Goal: Task Accomplishment & Management: Manage account settings

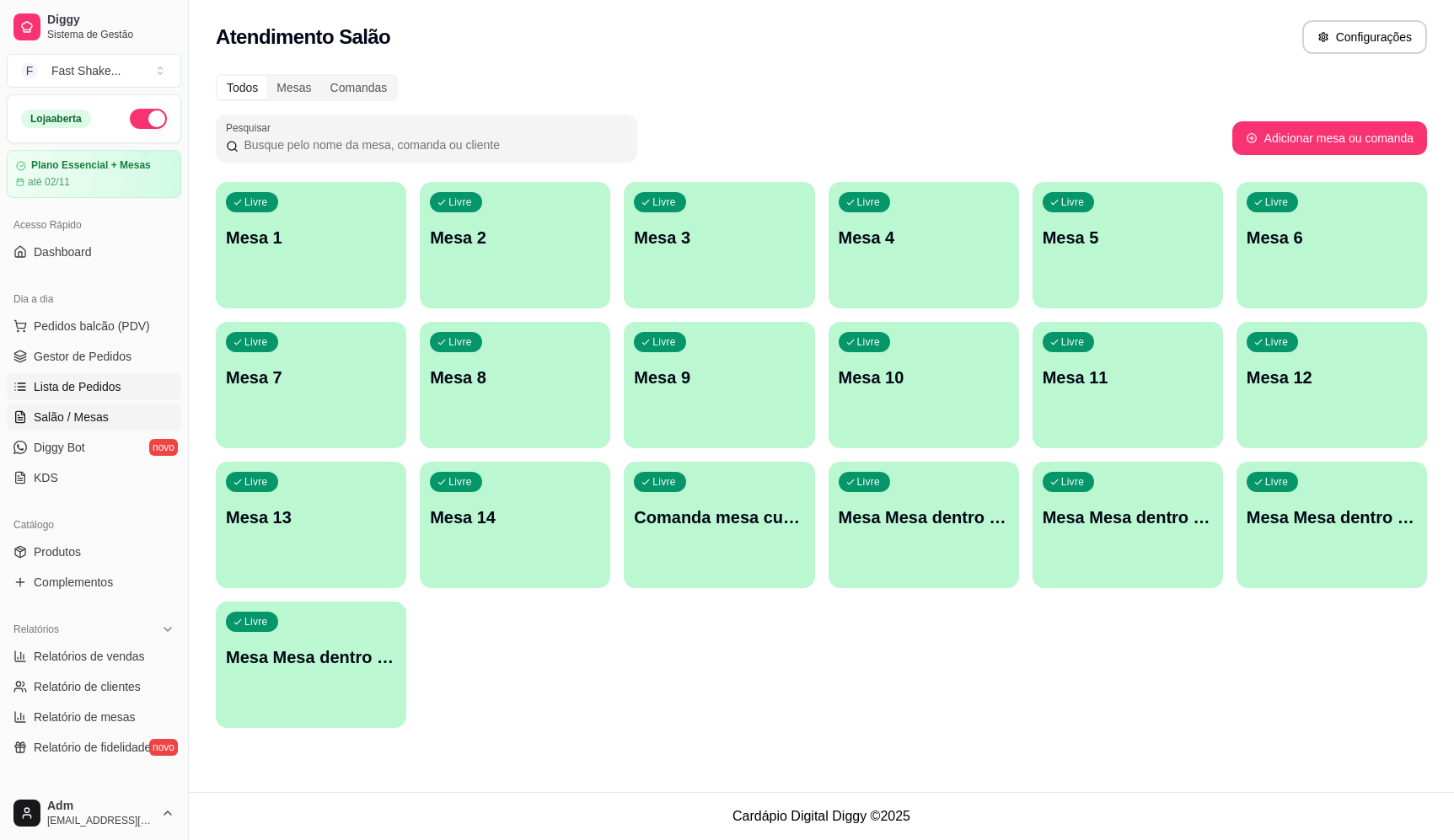
click at [99, 389] on span "Lista de Pedidos" at bounding box center [78, 387] width 87 height 17
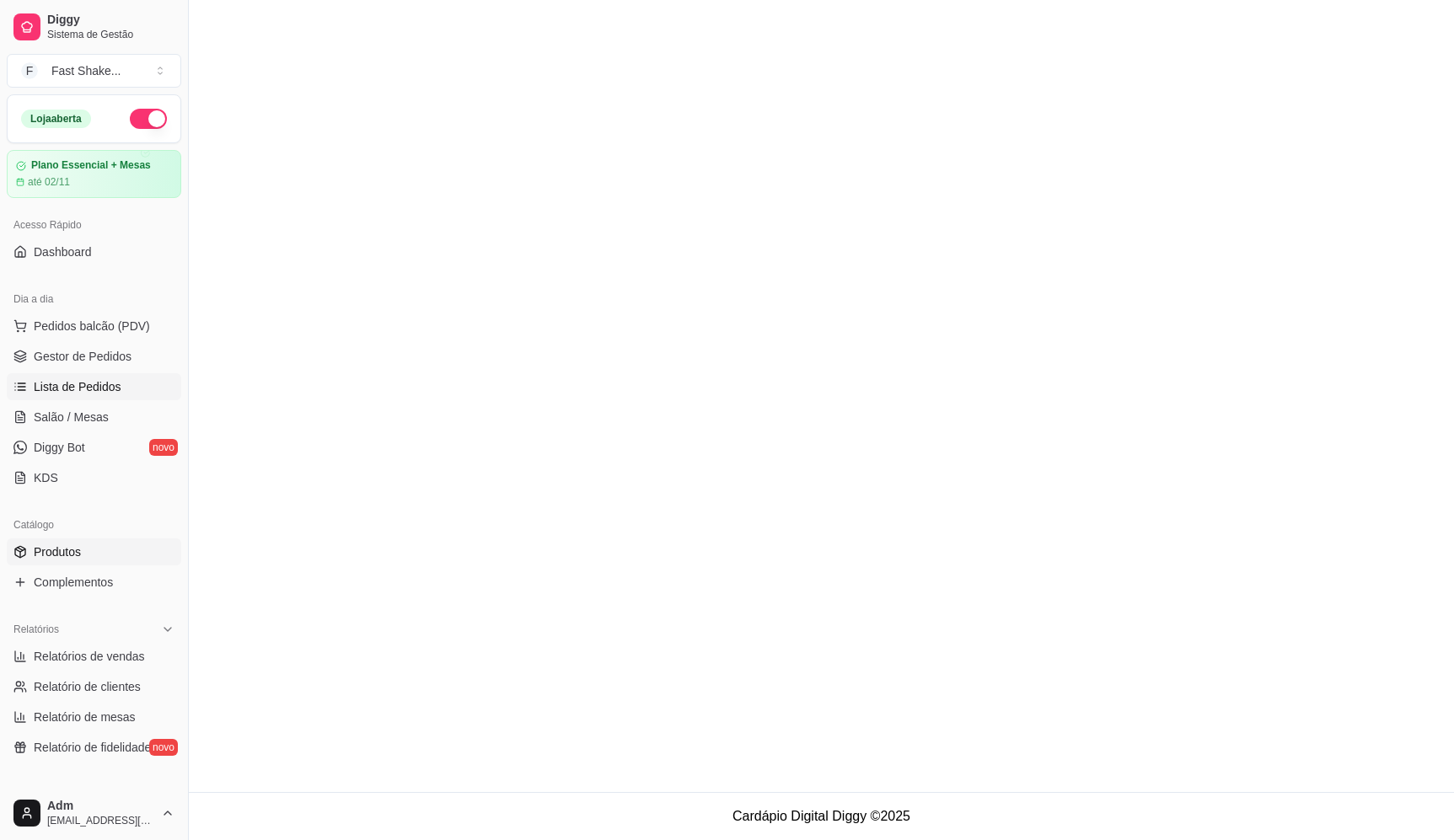
click at [101, 553] on link "Produtos" at bounding box center [94, 552] width 175 height 27
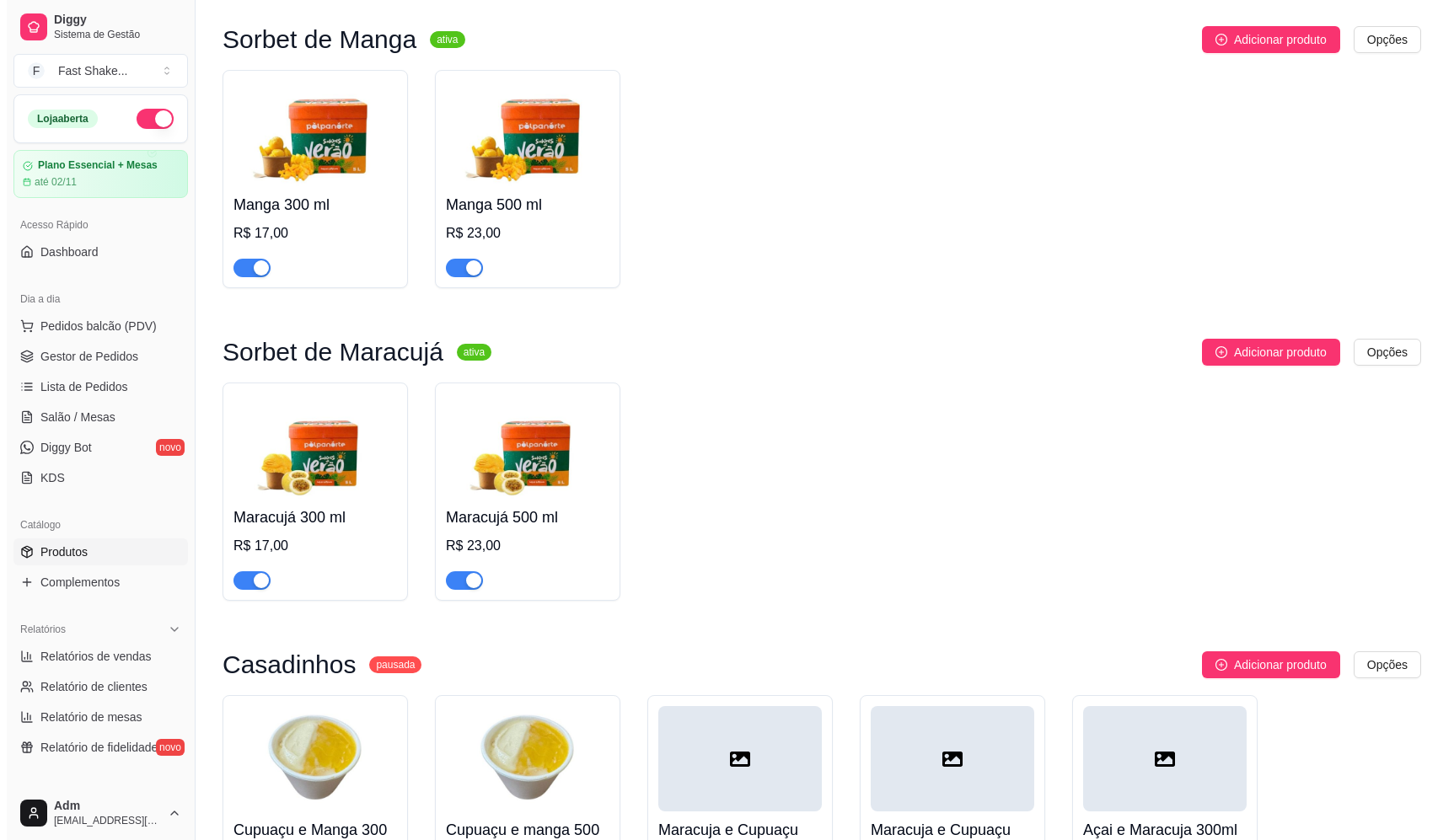
scroll to position [843, 0]
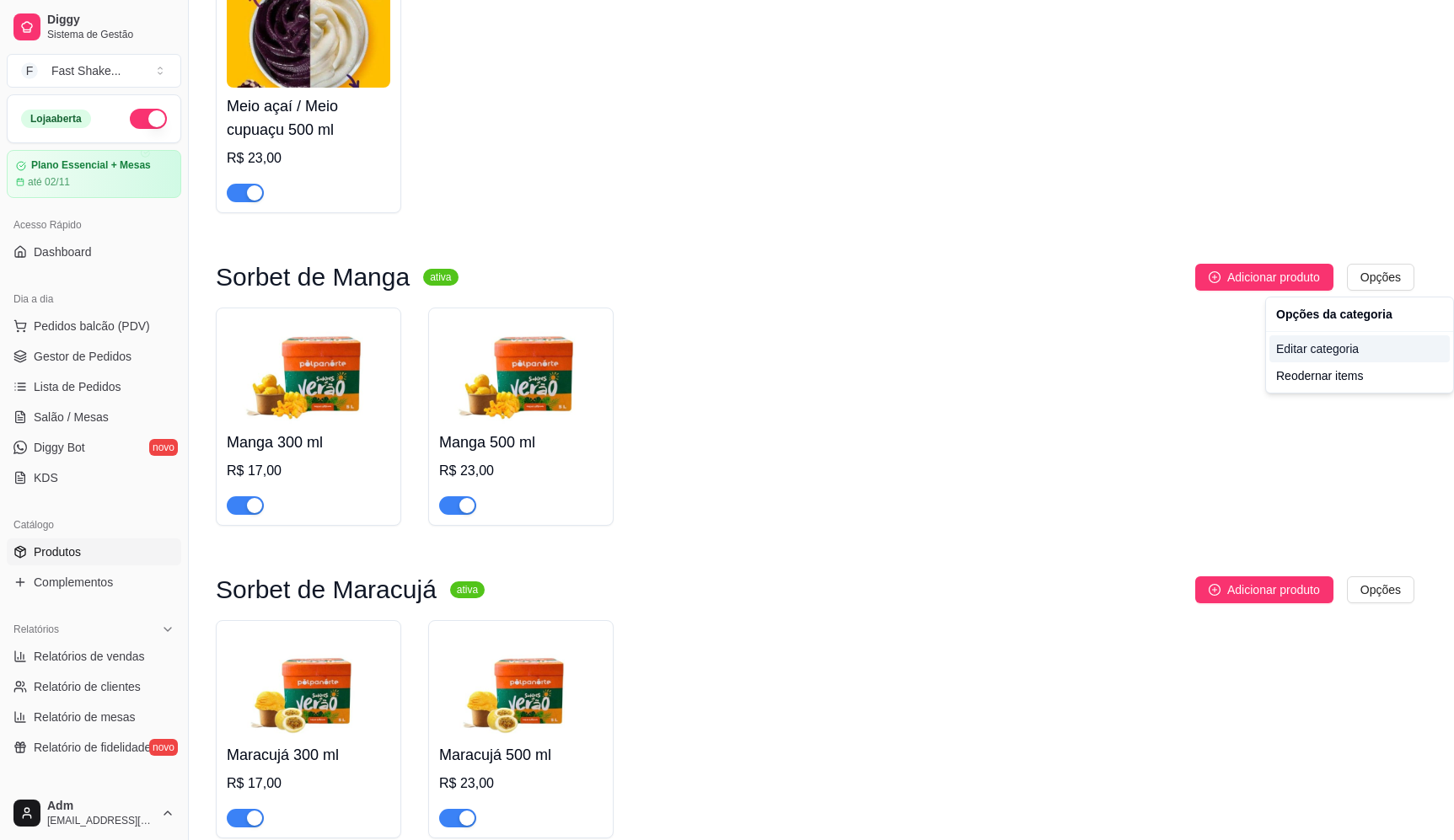
click at [1331, 352] on div "Editar categoria" at bounding box center [1359, 349] width 180 height 27
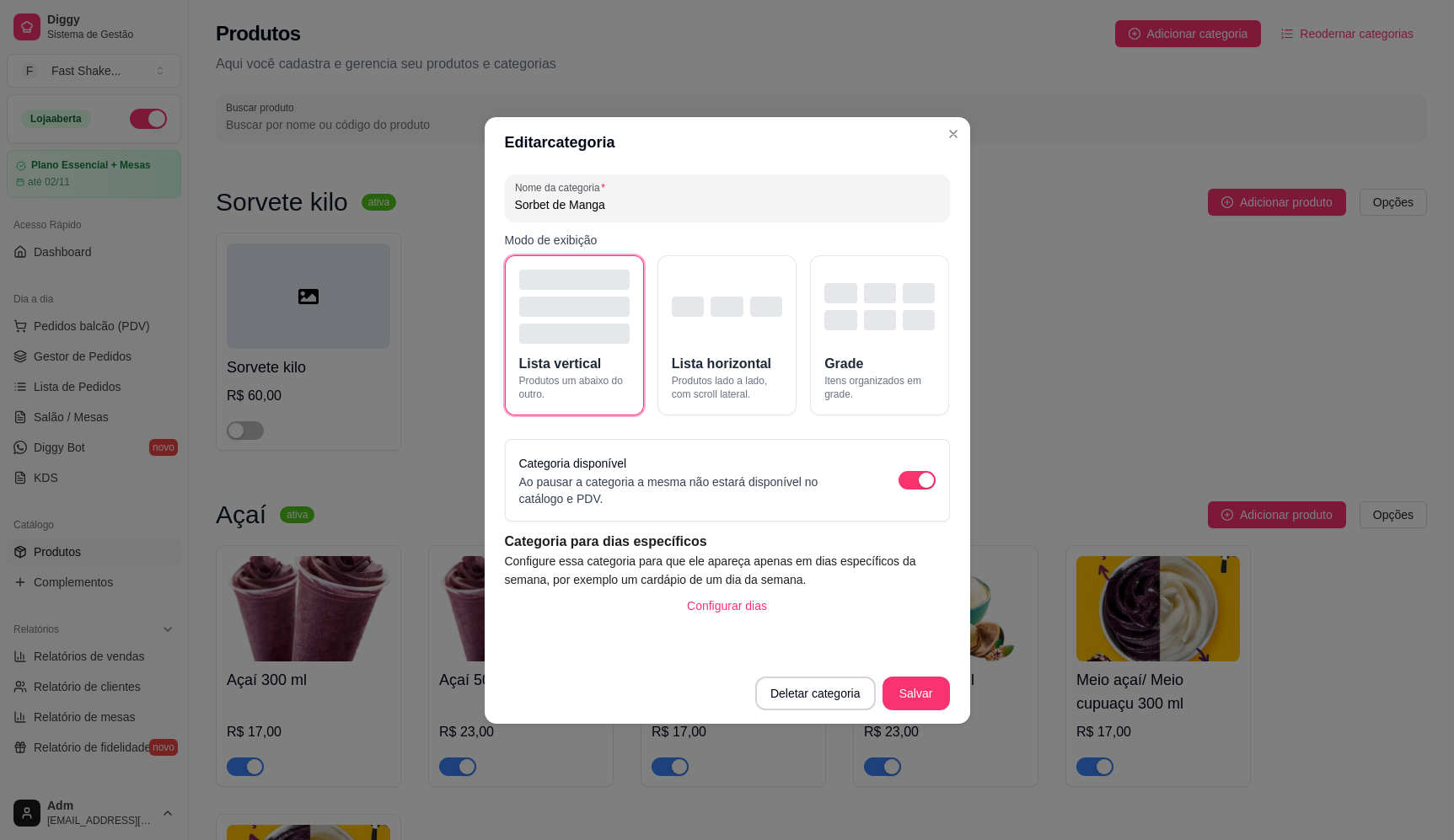
scroll to position [703, 0]
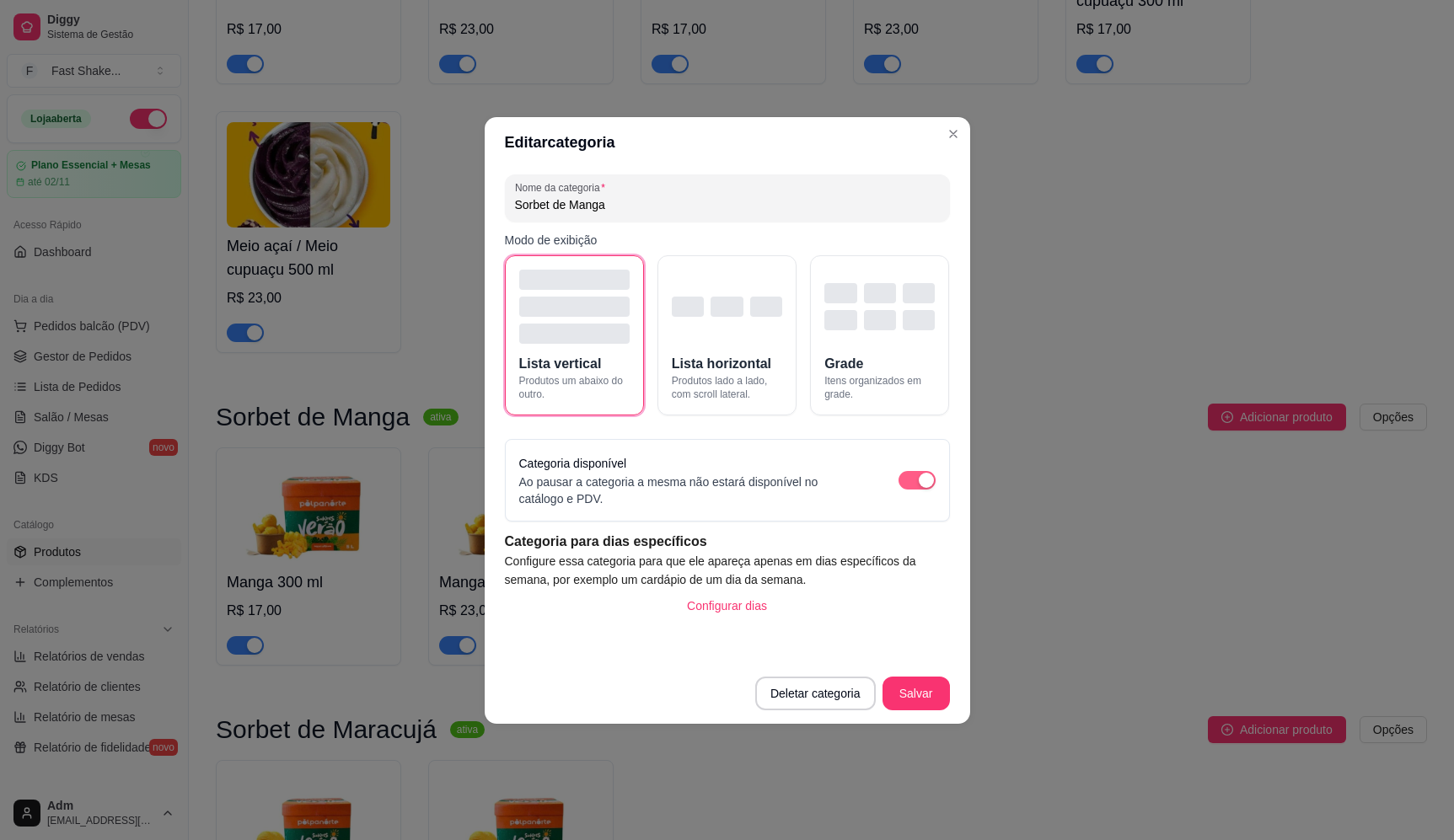
click at [927, 480] on div "button" at bounding box center [927, 481] width 15 height 15
click at [914, 688] on button "Salvar" at bounding box center [916, 694] width 67 height 34
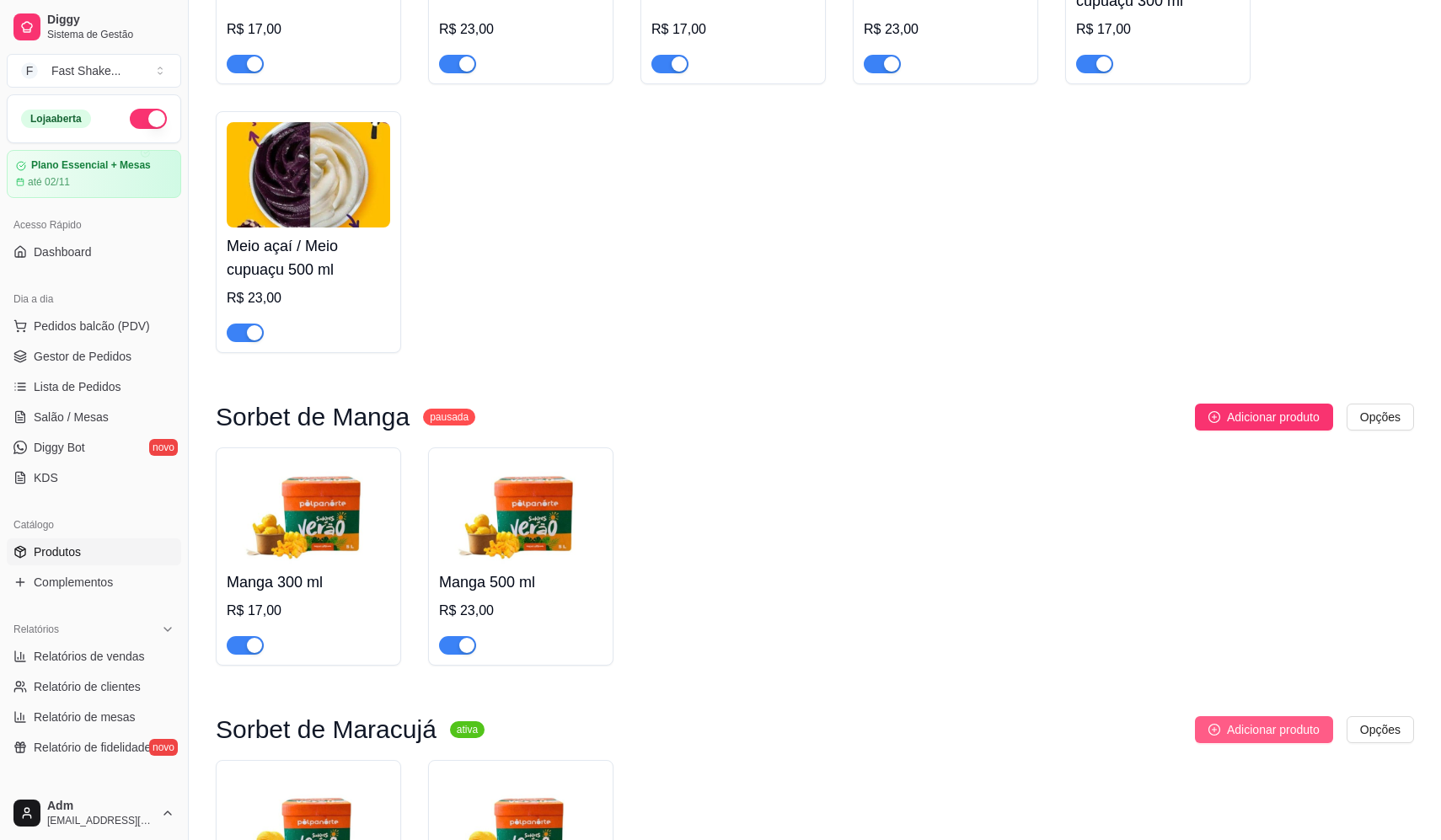
click at [1285, 734] on span "Adicionar produto" at bounding box center [1273, 730] width 93 height 19
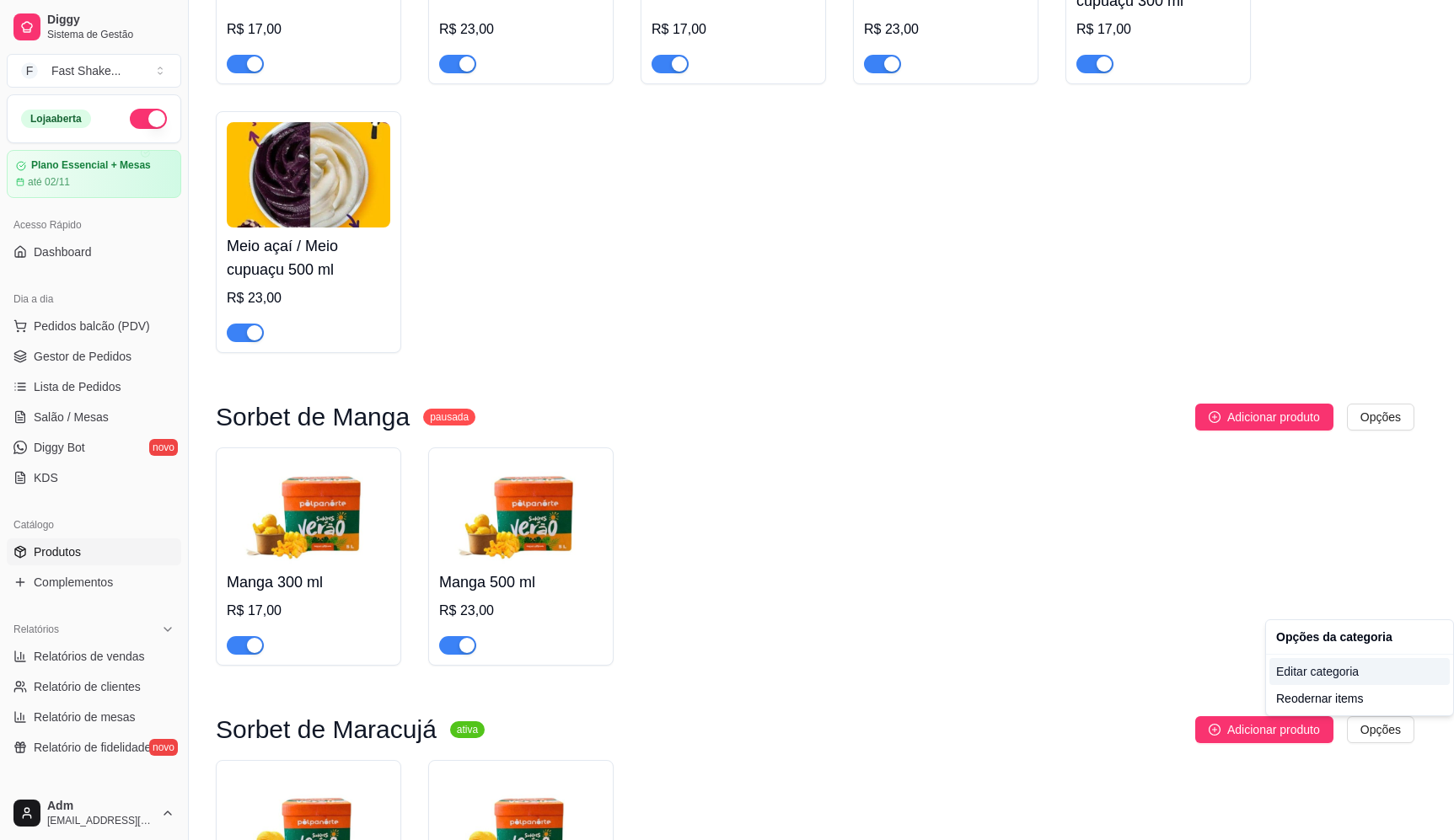
click at [1330, 680] on div "Editar categoria" at bounding box center [1359, 671] width 180 height 27
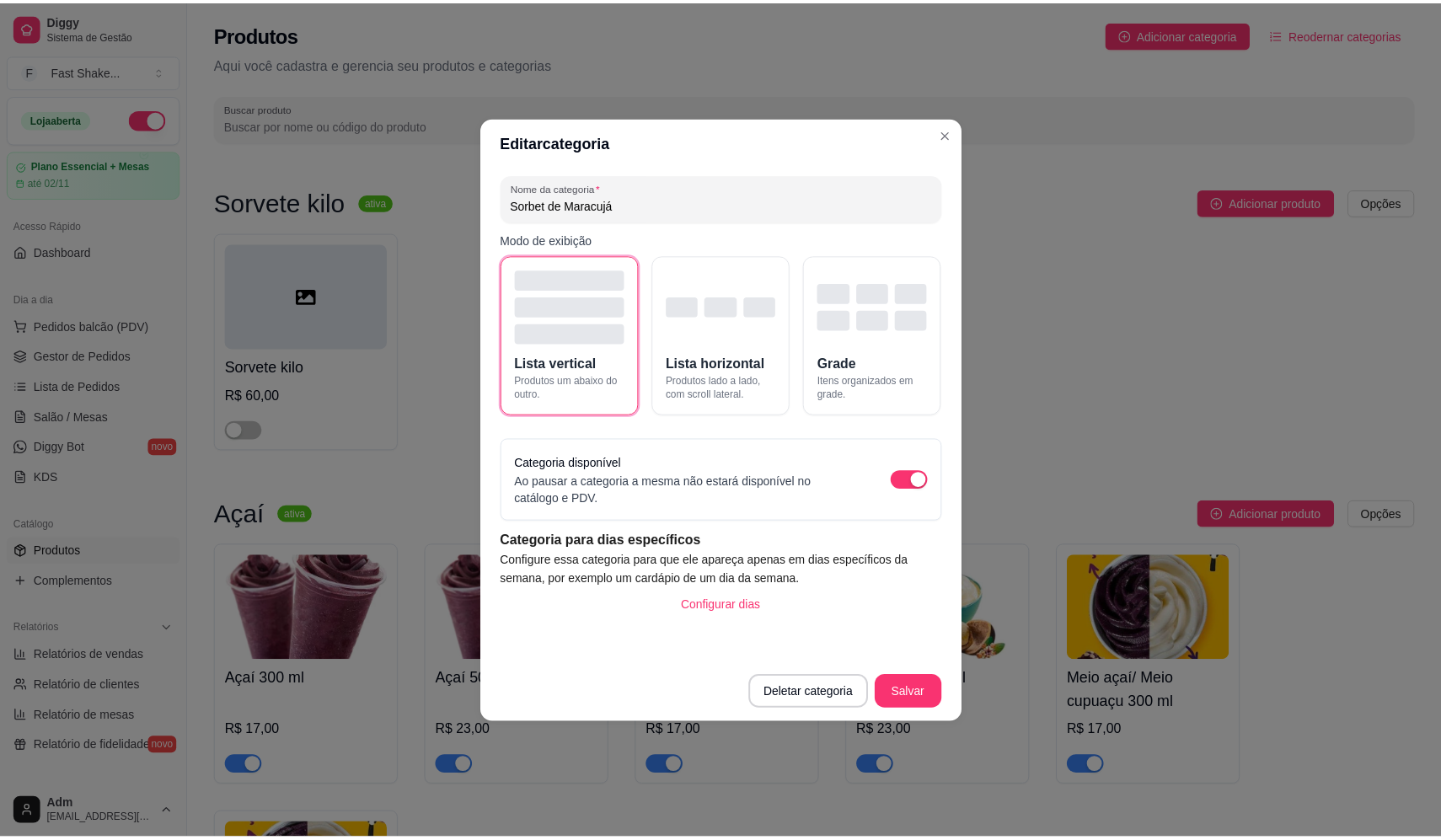
scroll to position [1016, 0]
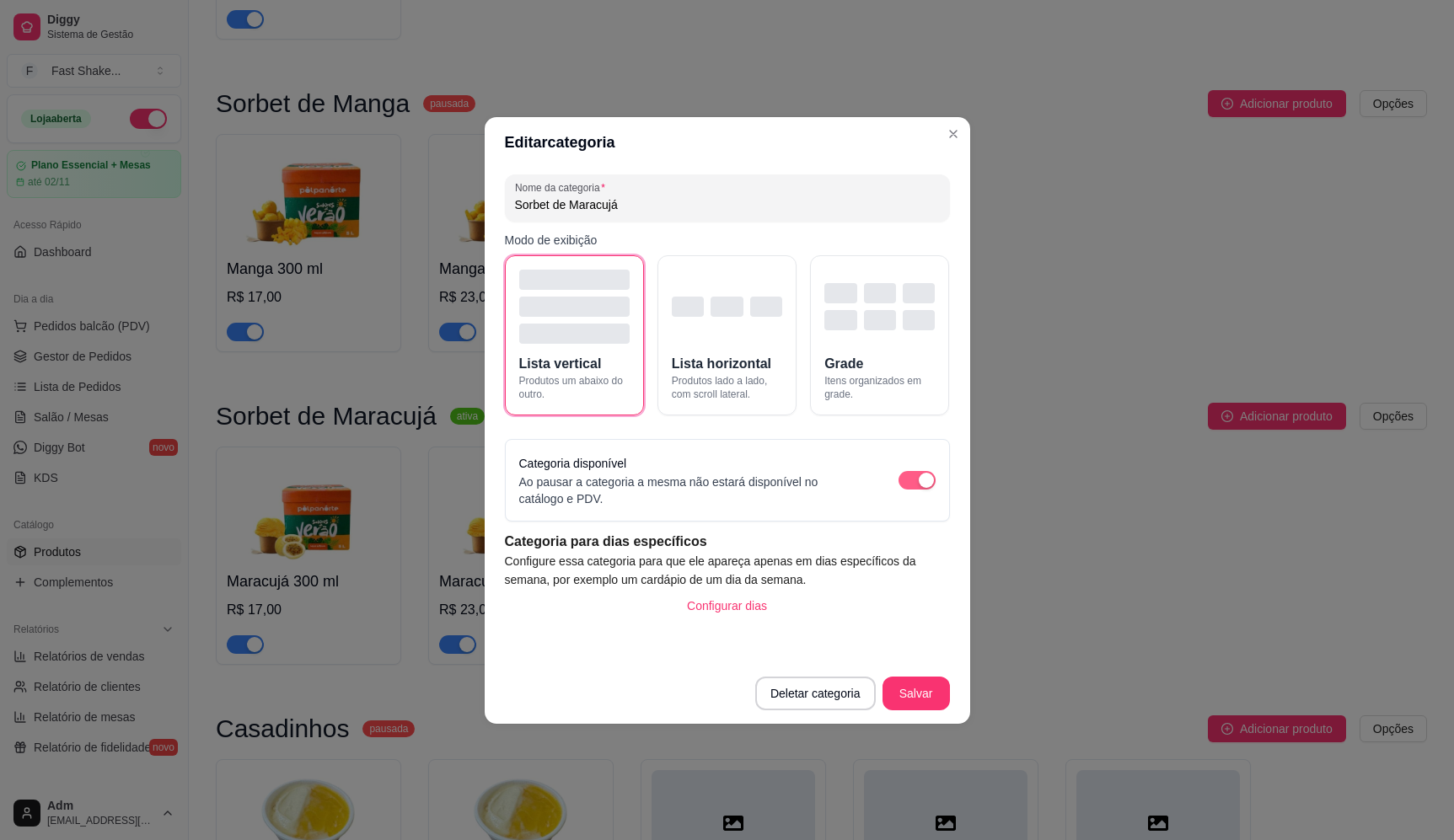
click at [924, 487] on div "button" at bounding box center [927, 481] width 15 height 15
click at [934, 685] on button "Salvar" at bounding box center [916, 694] width 67 height 34
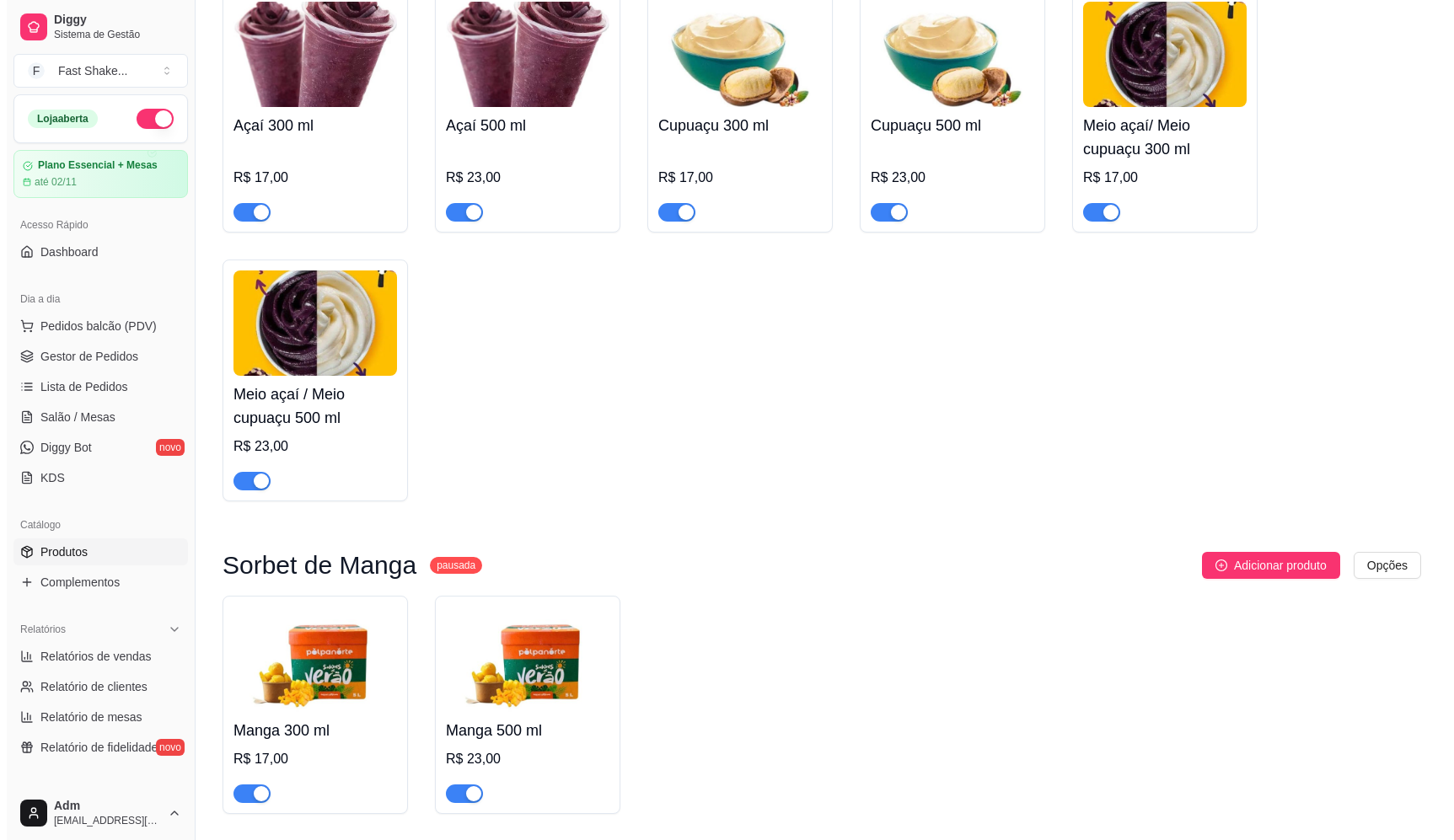
scroll to position [258, 0]
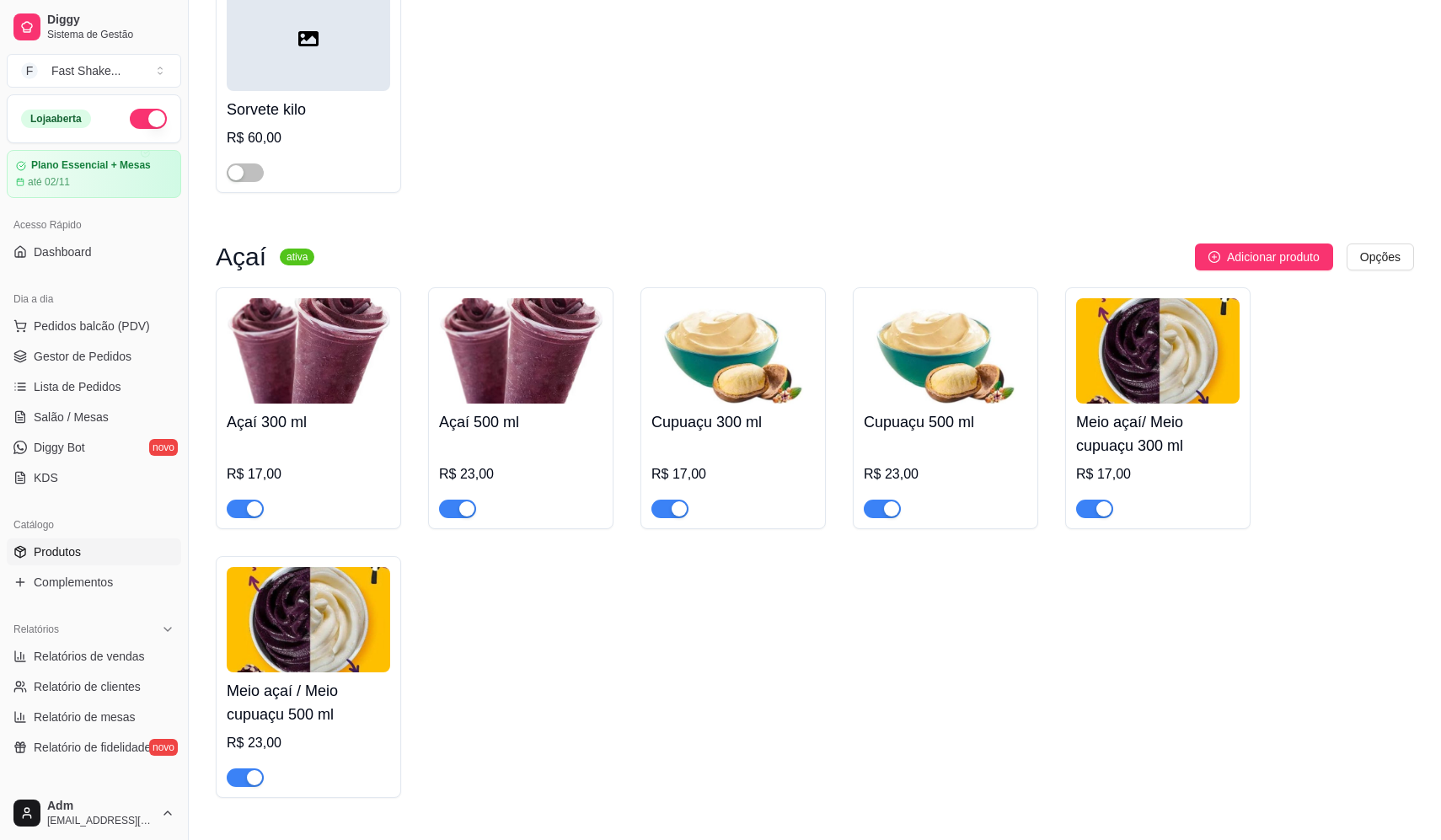
click at [1381, 255] on html "Diggy Sistema de Gestão F Fast Shake ... Loja aberta Plano Essencial + Mesas at…" at bounding box center [720, 162] width 1441 height 840
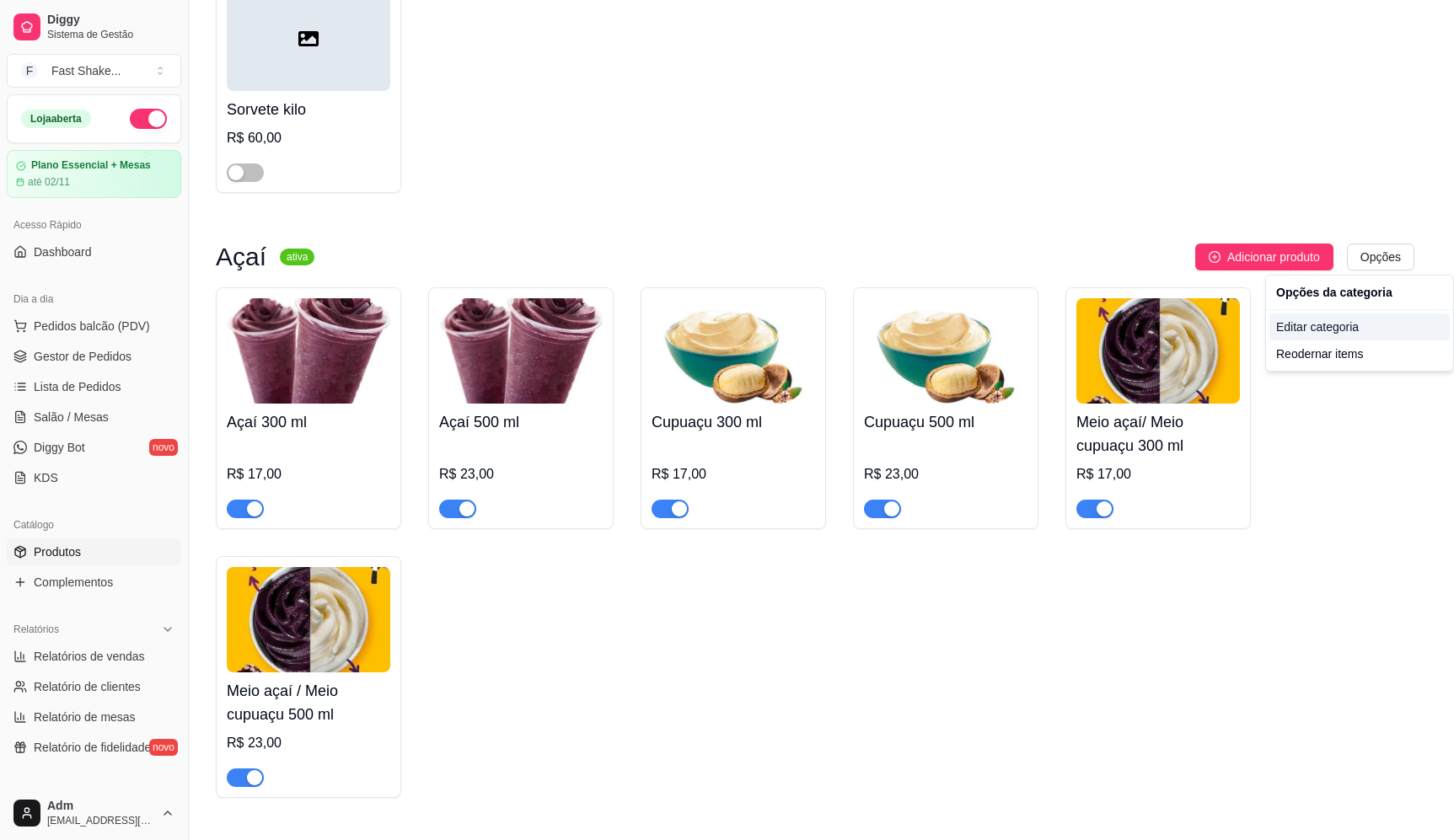
click at [1317, 329] on div "Editar categoria" at bounding box center [1359, 327] width 180 height 27
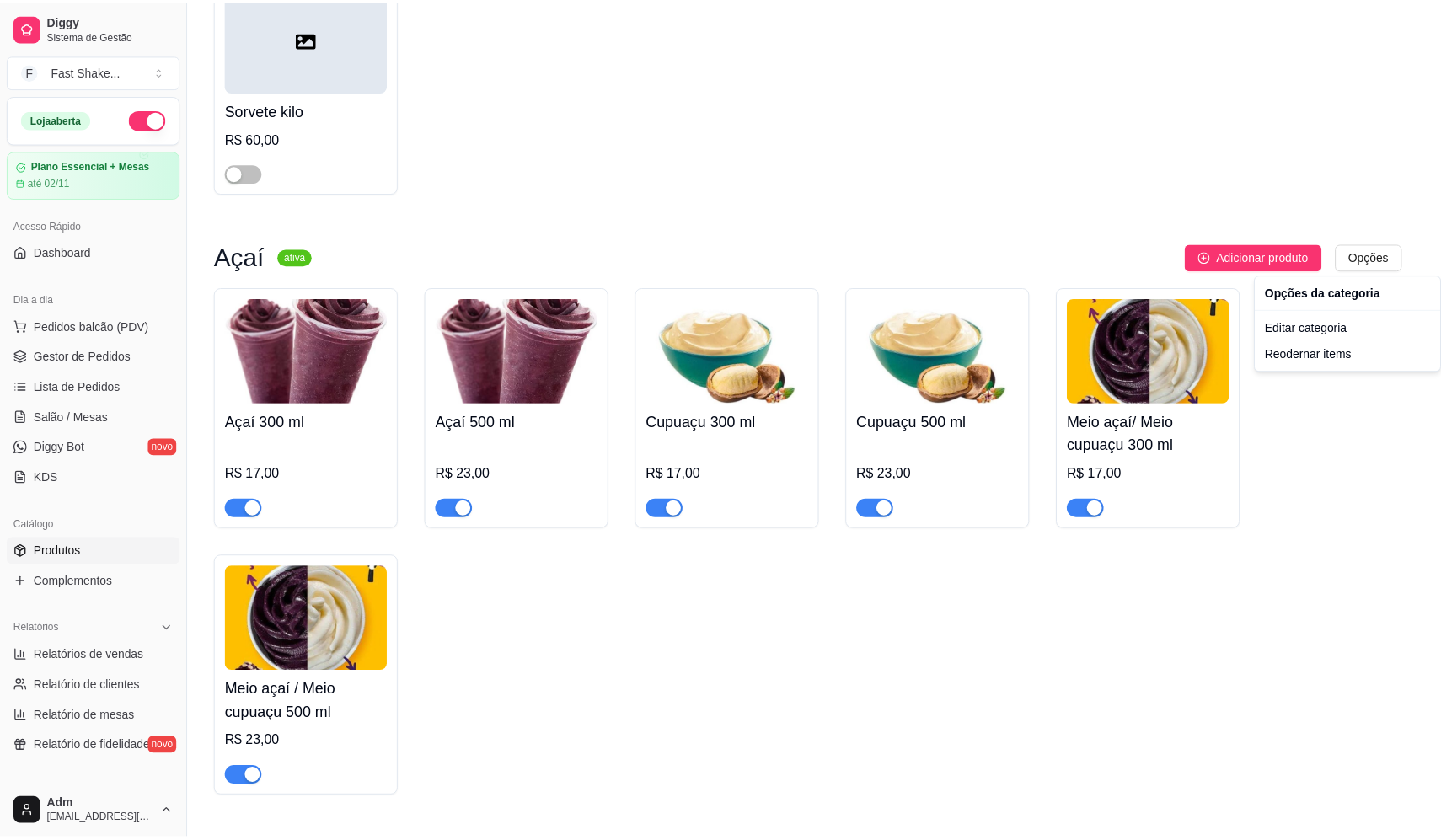
scroll to position [0, 0]
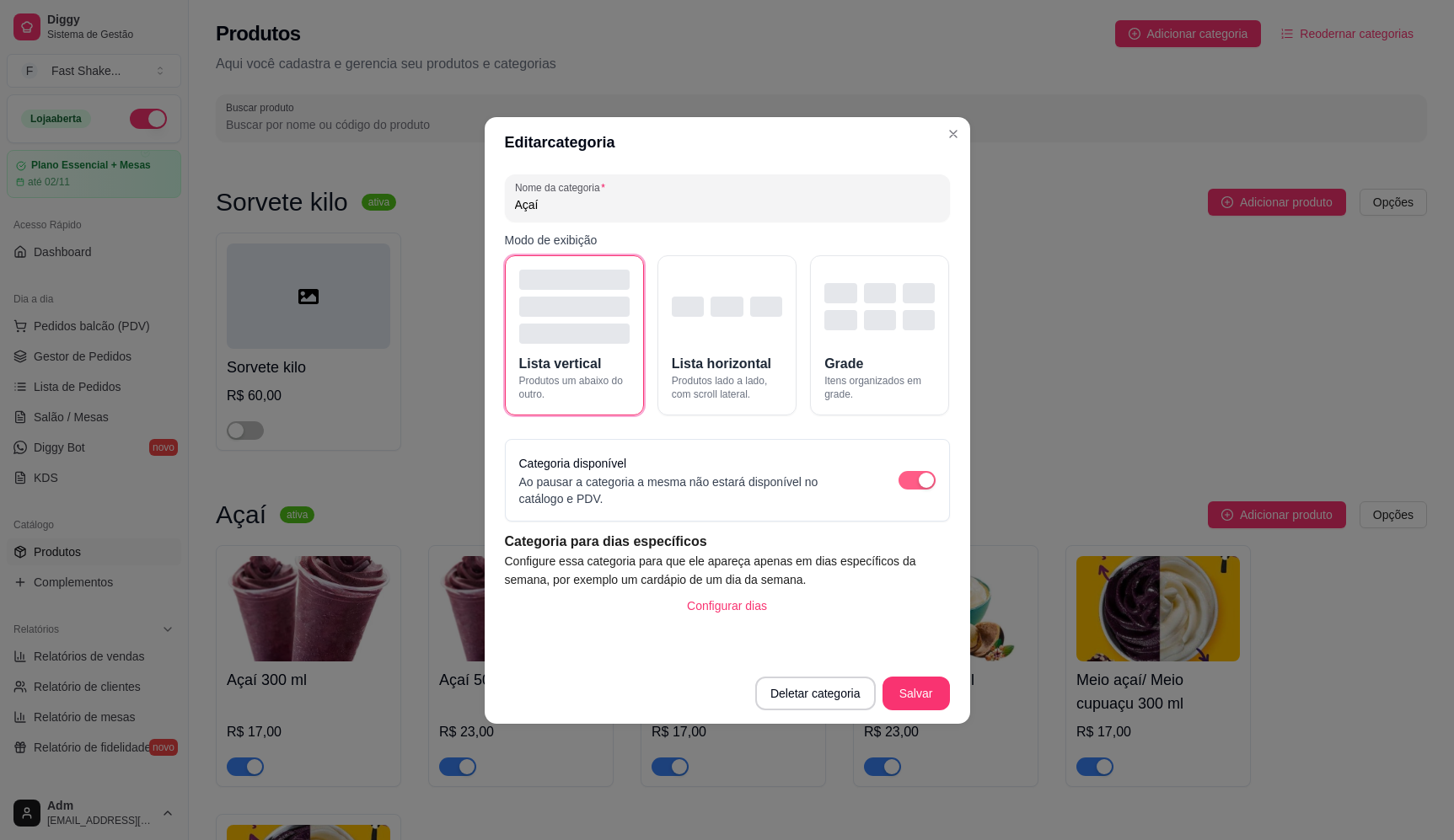
click at [930, 483] on div "button" at bounding box center [927, 481] width 15 height 15
click at [926, 677] on button "Salvar" at bounding box center [916, 694] width 67 height 34
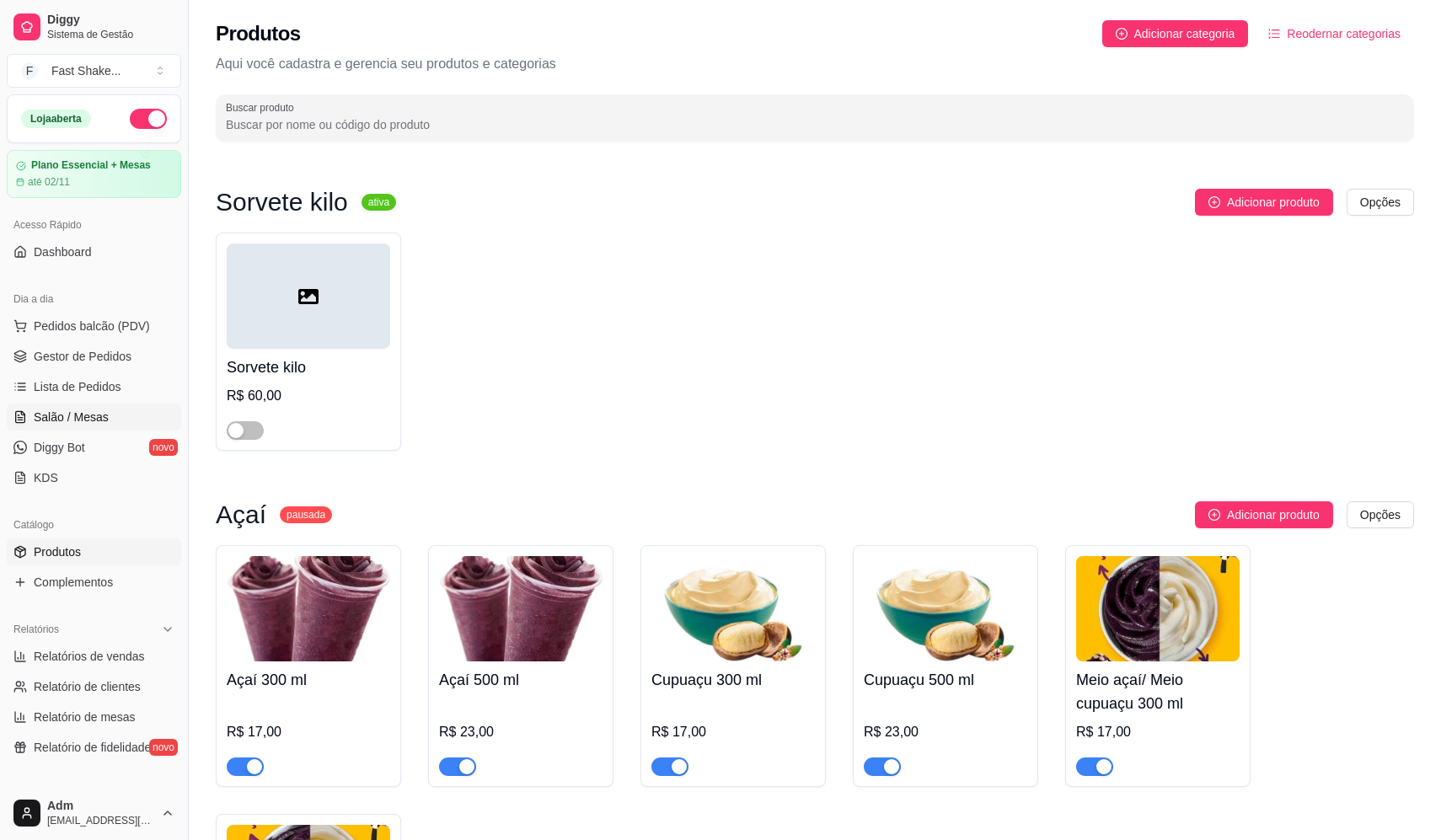
click at [95, 419] on span "Salão / Mesas" at bounding box center [71, 417] width 75 height 17
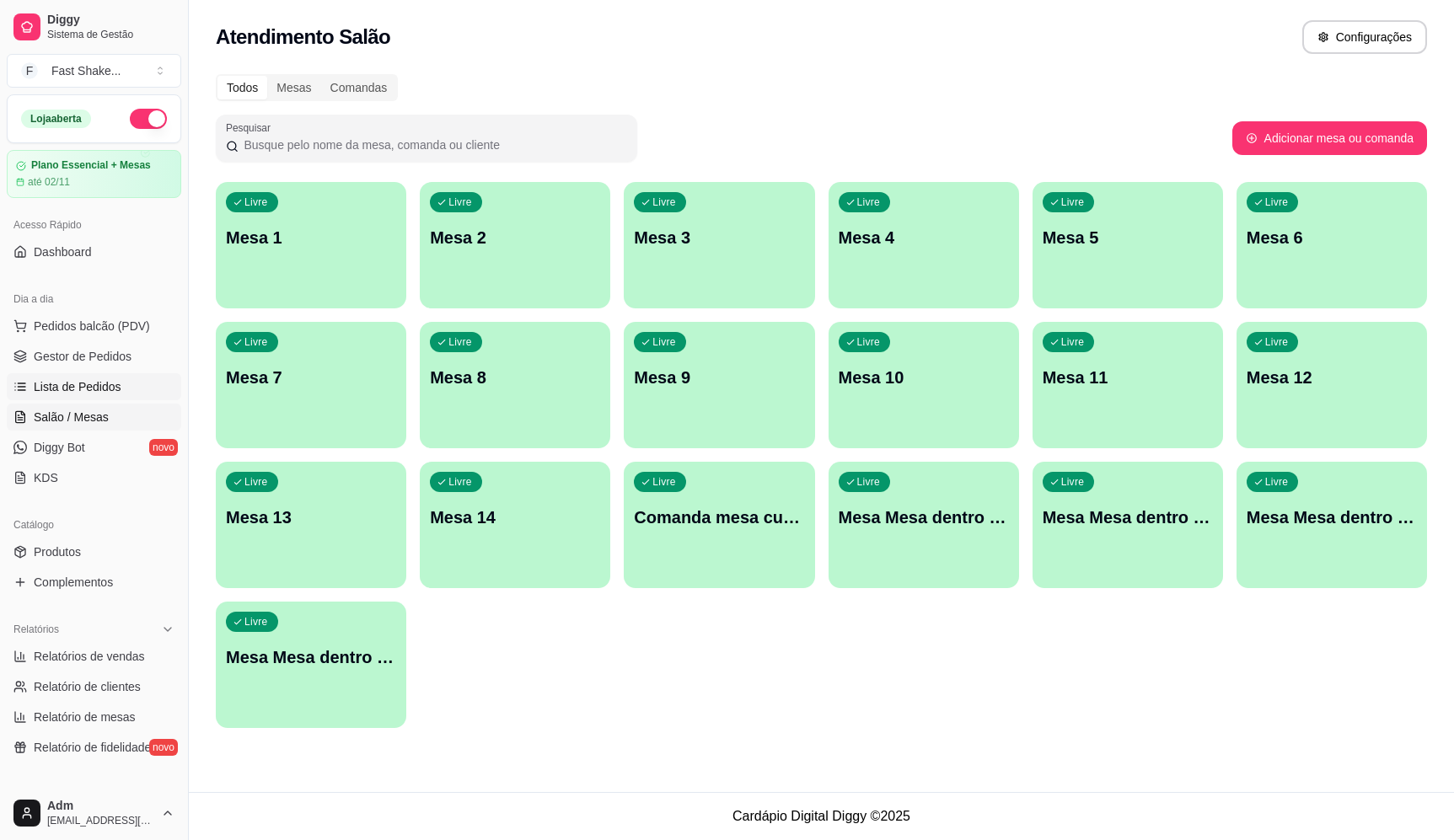
click at [77, 384] on span "Lista de Pedidos" at bounding box center [78, 387] width 87 height 17
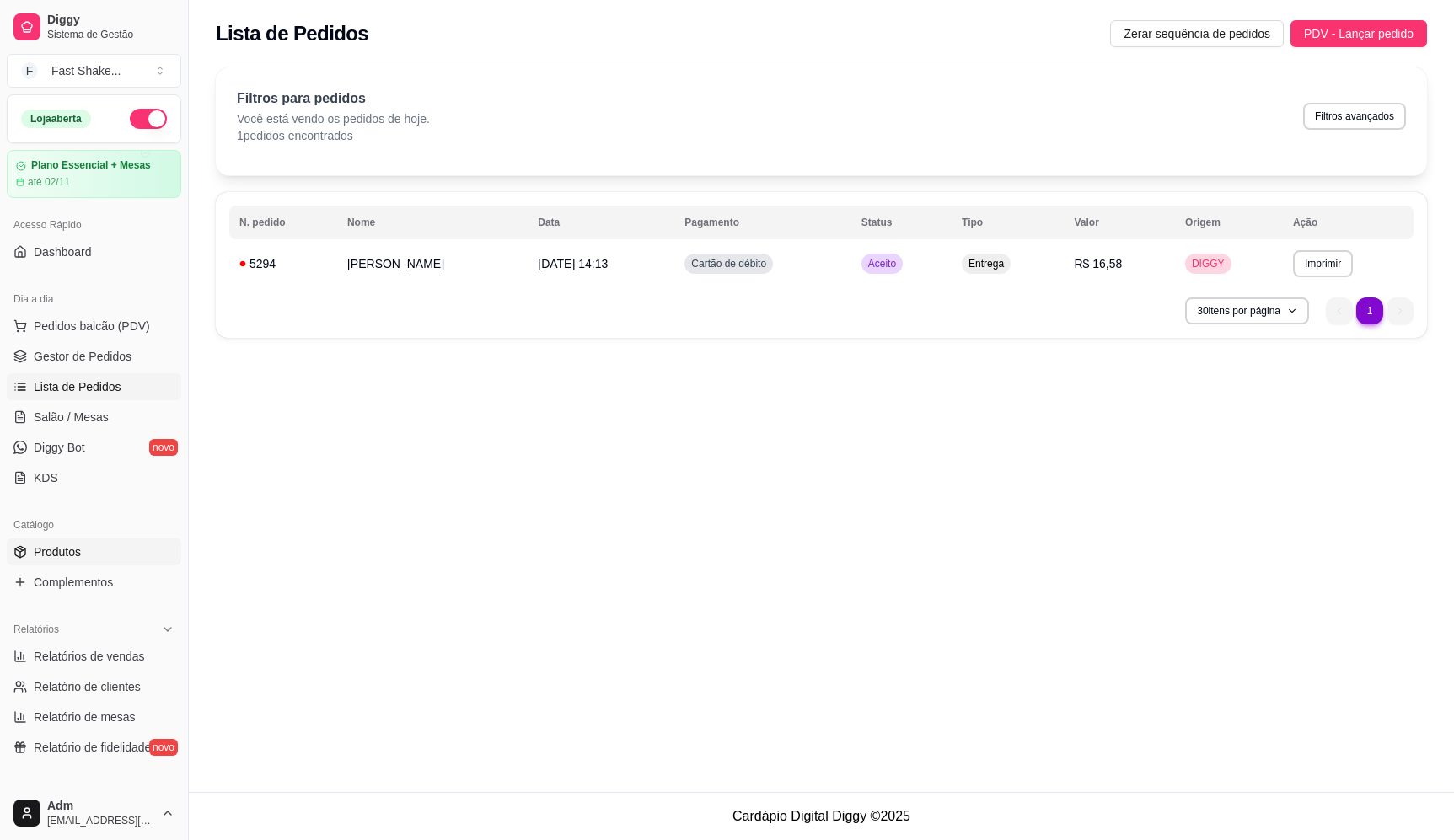
click at [93, 562] on link "Produtos" at bounding box center [94, 552] width 175 height 27
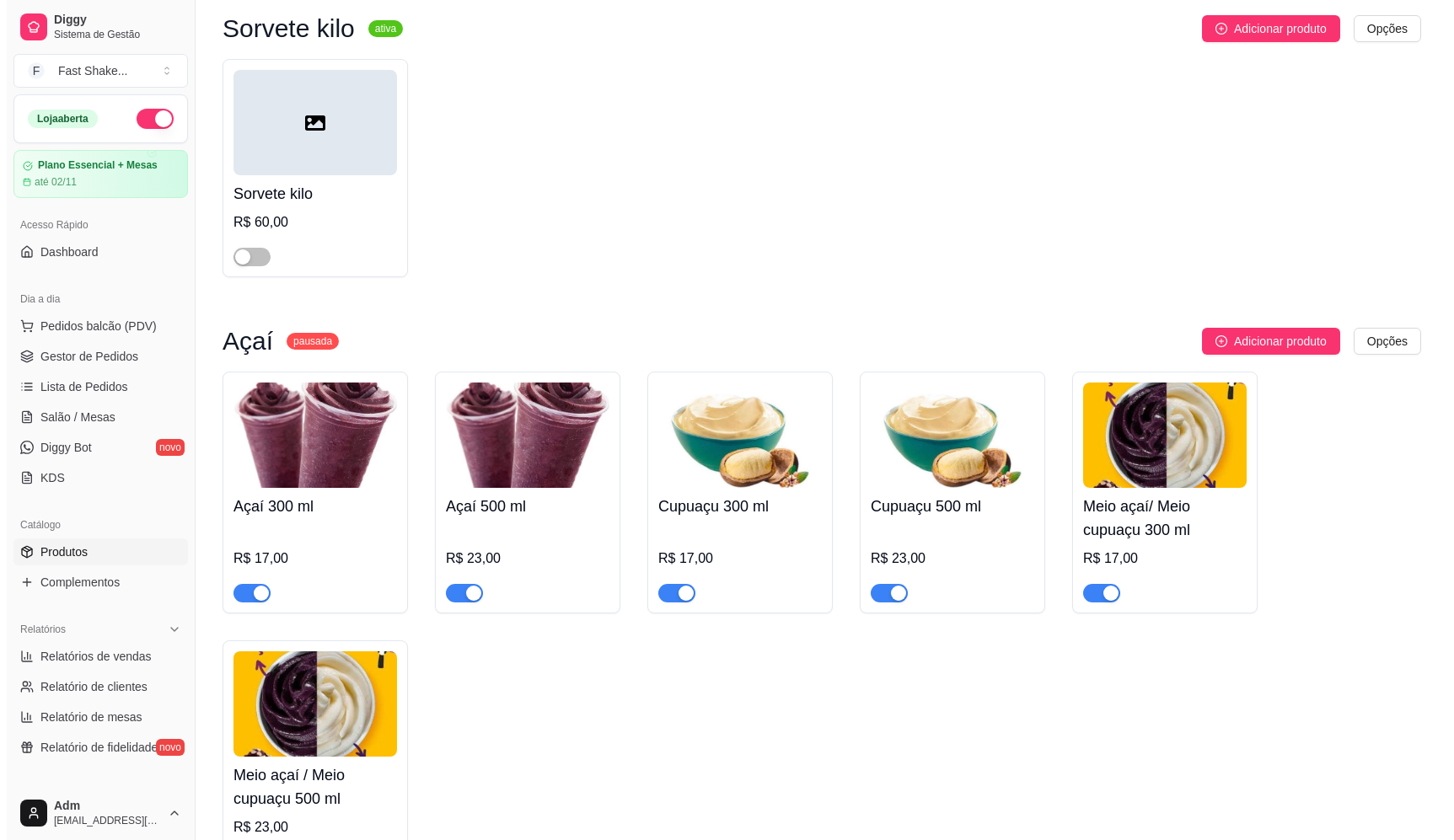
scroll to position [169, 0]
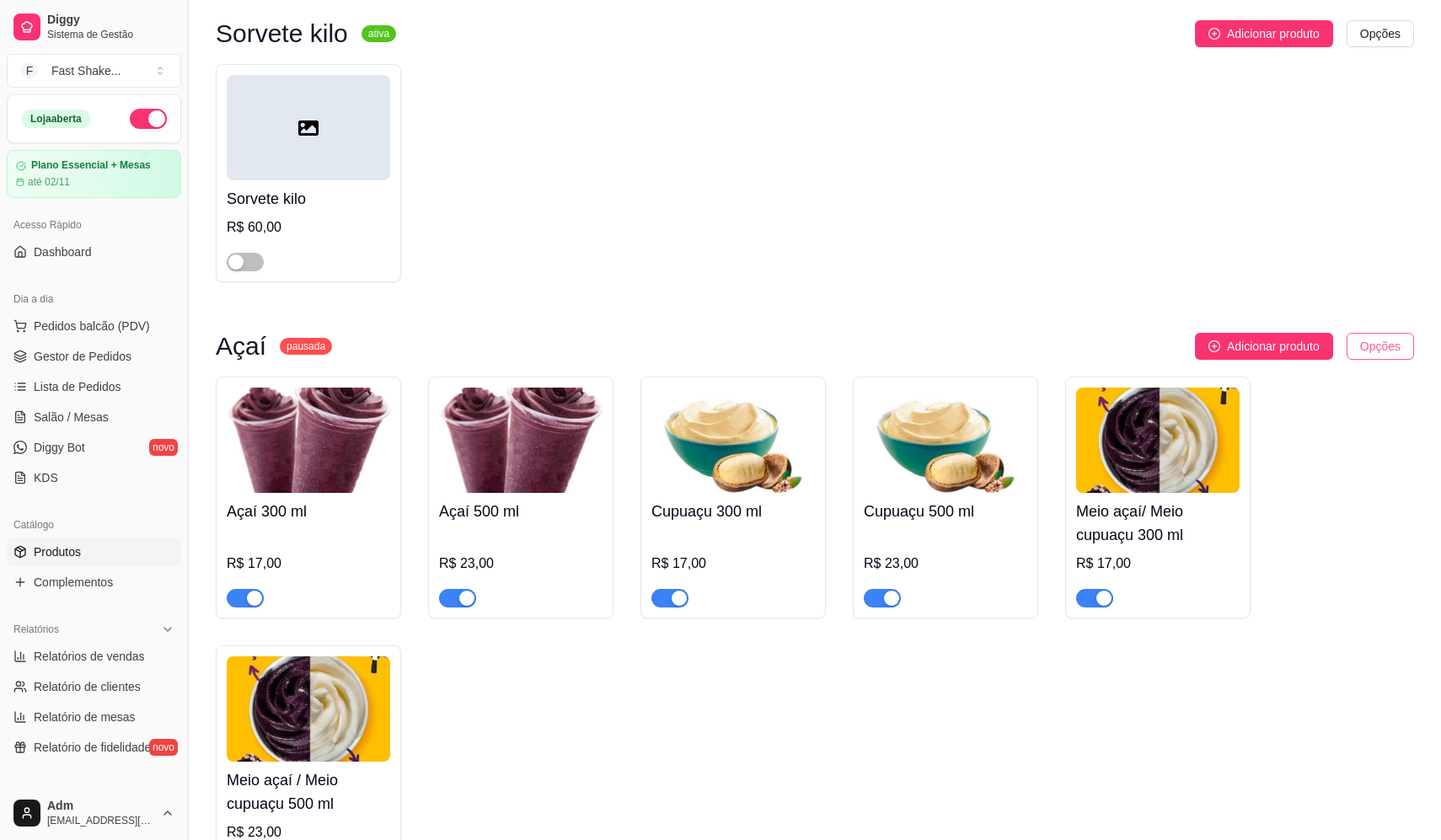
click at [1380, 346] on html "Diggy Sistema de Gestão F Fast Shake ... Loja aberta Plano Essencial + Mesas at…" at bounding box center [720, 251] width 1441 height 840
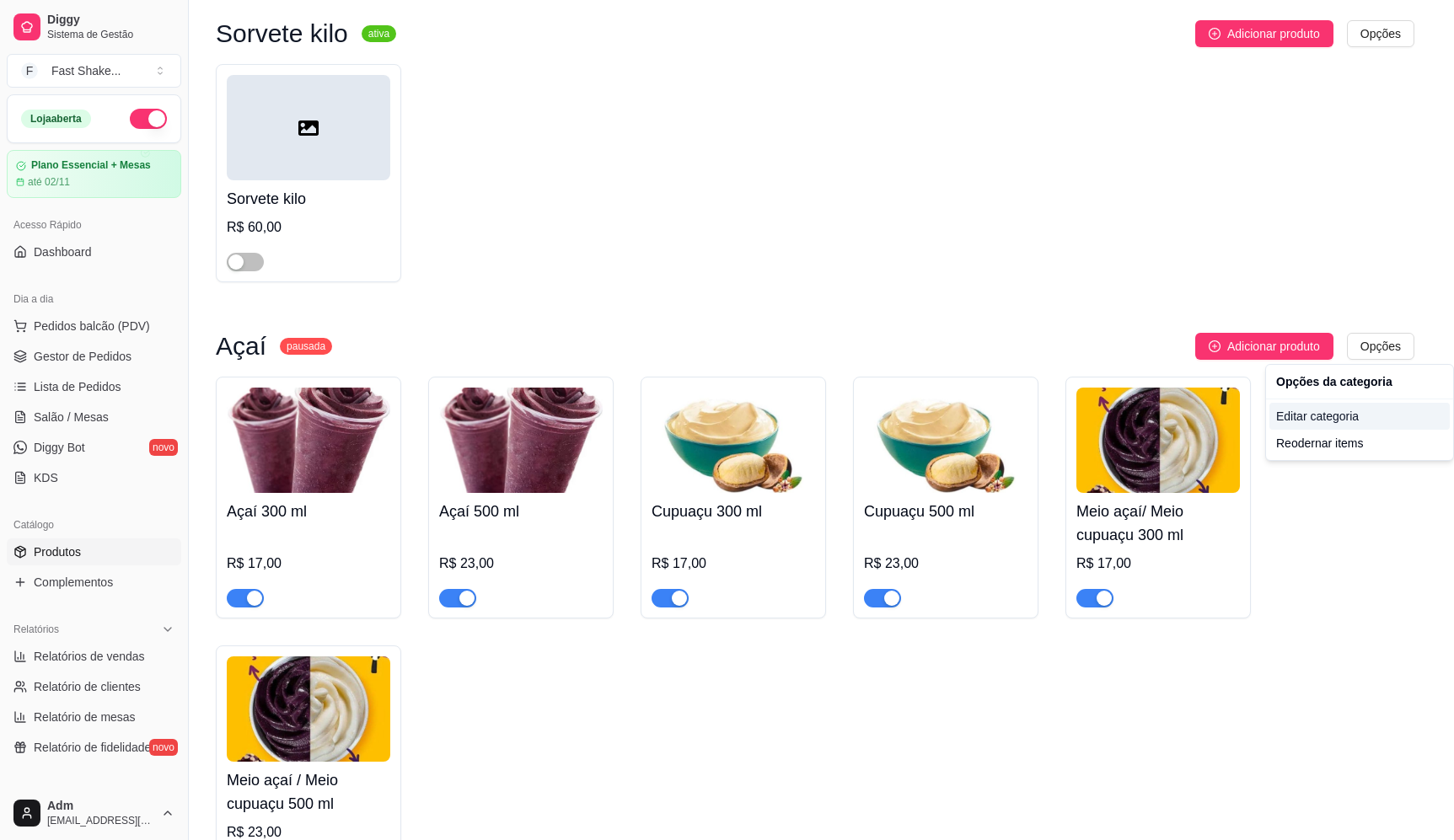
click at [1333, 423] on div "Editar categoria" at bounding box center [1359, 416] width 180 height 27
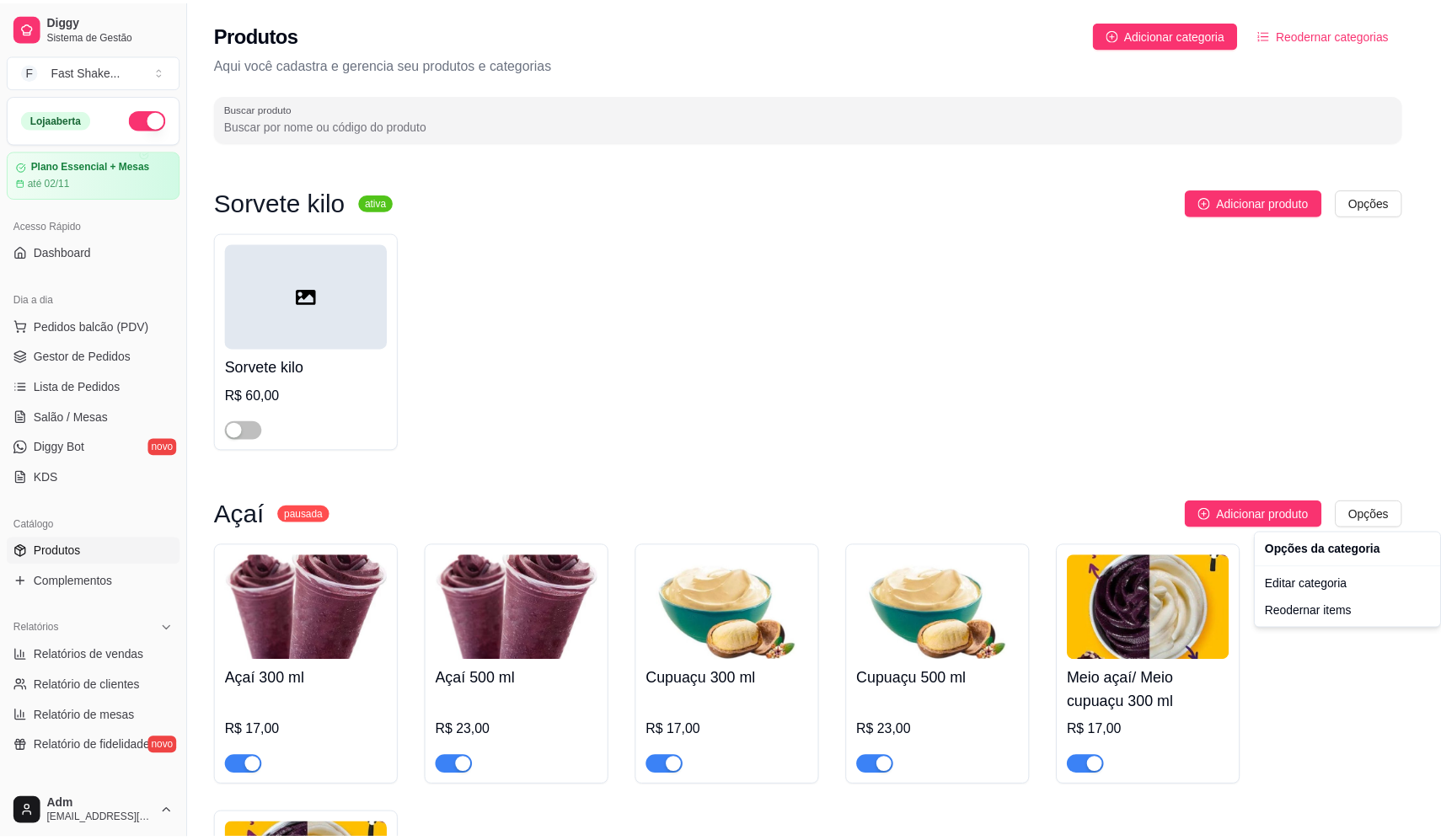
scroll to position [0, 0]
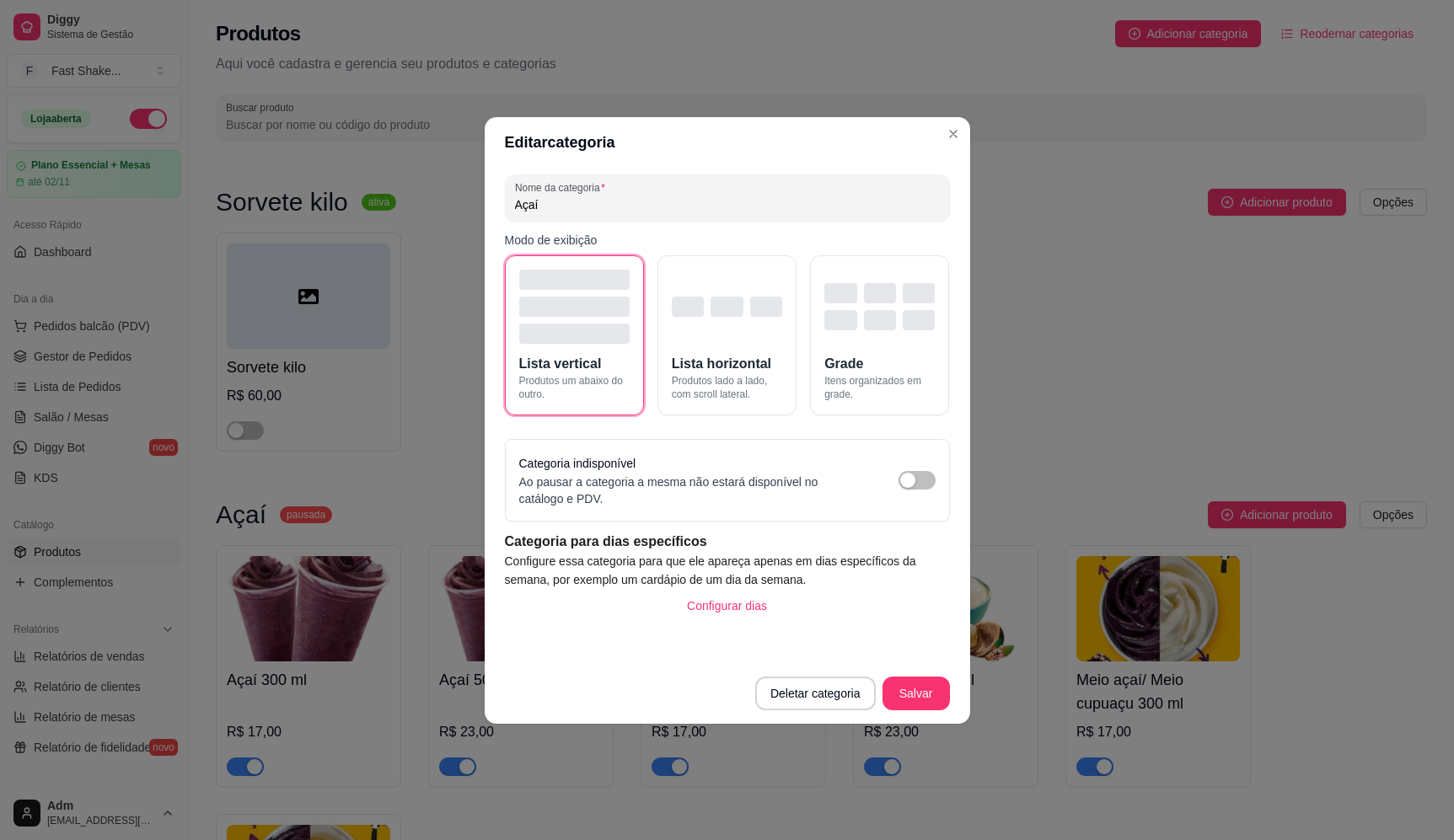
click at [915, 492] on div "Categoria indisponível Ao pausar a categoria a mesma não estará disponível no c…" at bounding box center [727, 480] width 416 height 54
click at [915, 484] on button "button" at bounding box center [916, 481] width 37 height 19
click at [922, 693] on button "Salvar" at bounding box center [916, 694] width 67 height 34
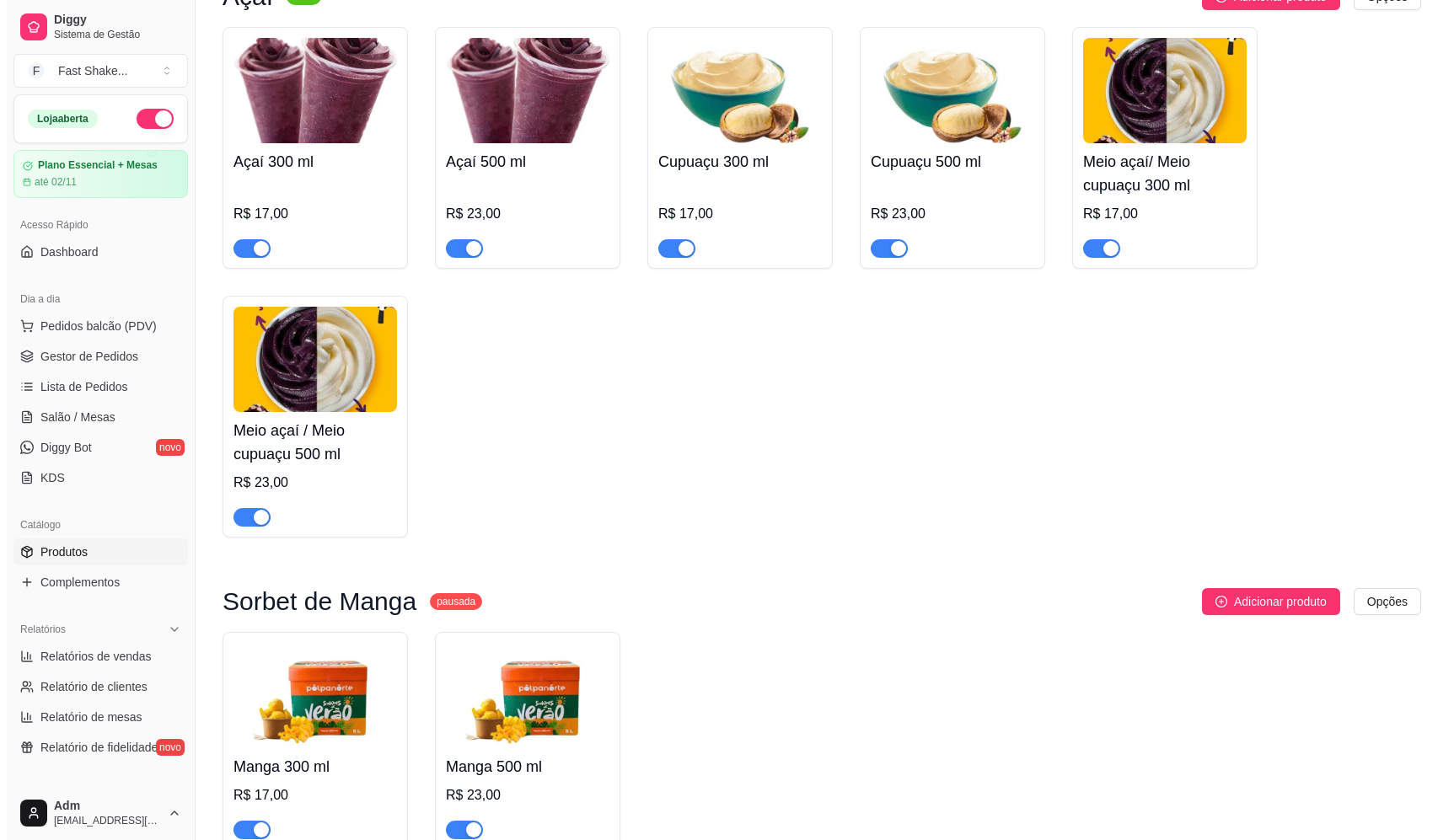
scroll to position [674, 0]
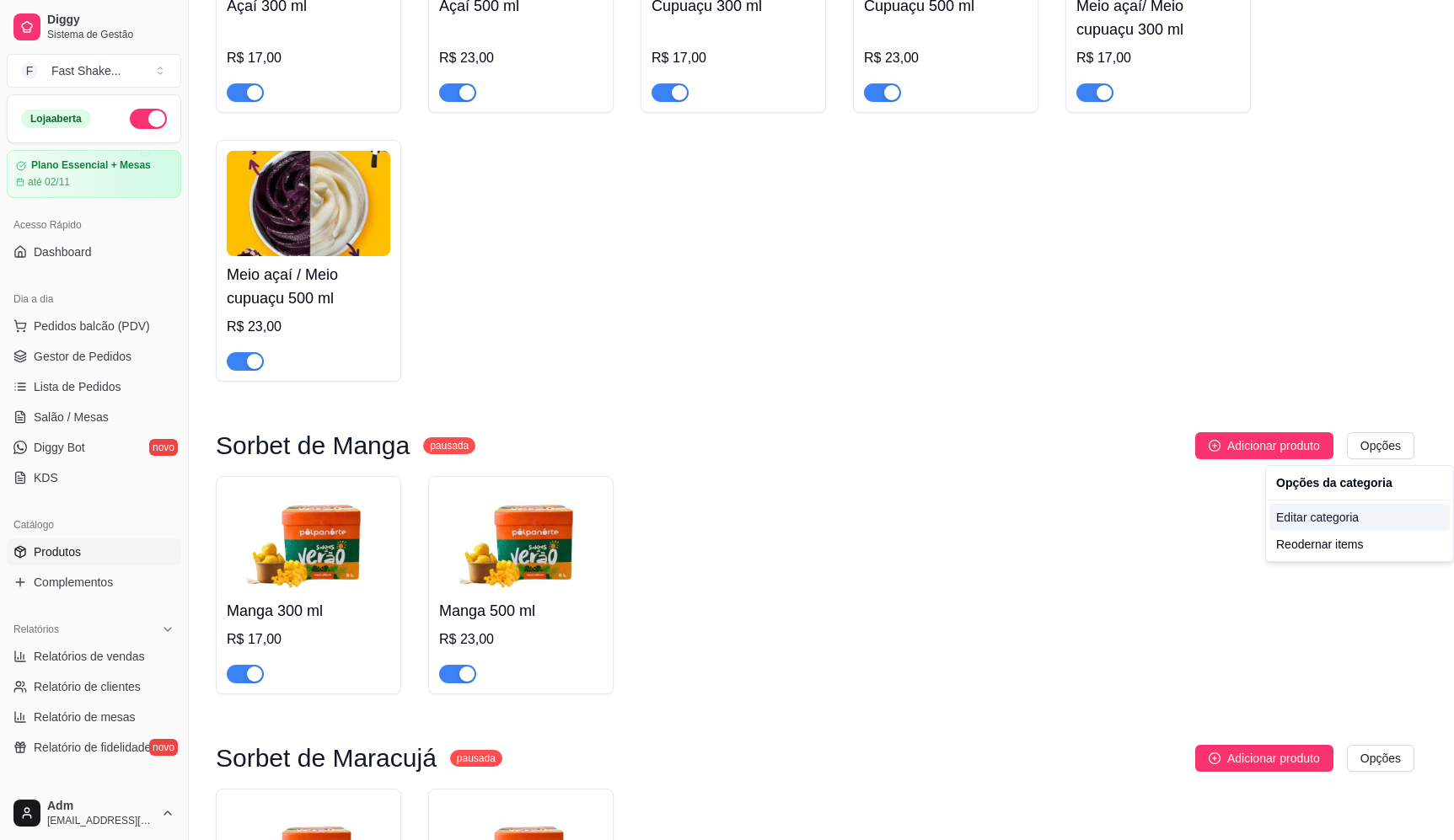
click at [1315, 513] on div "Editar categoria" at bounding box center [1359, 517] width 180 height 27
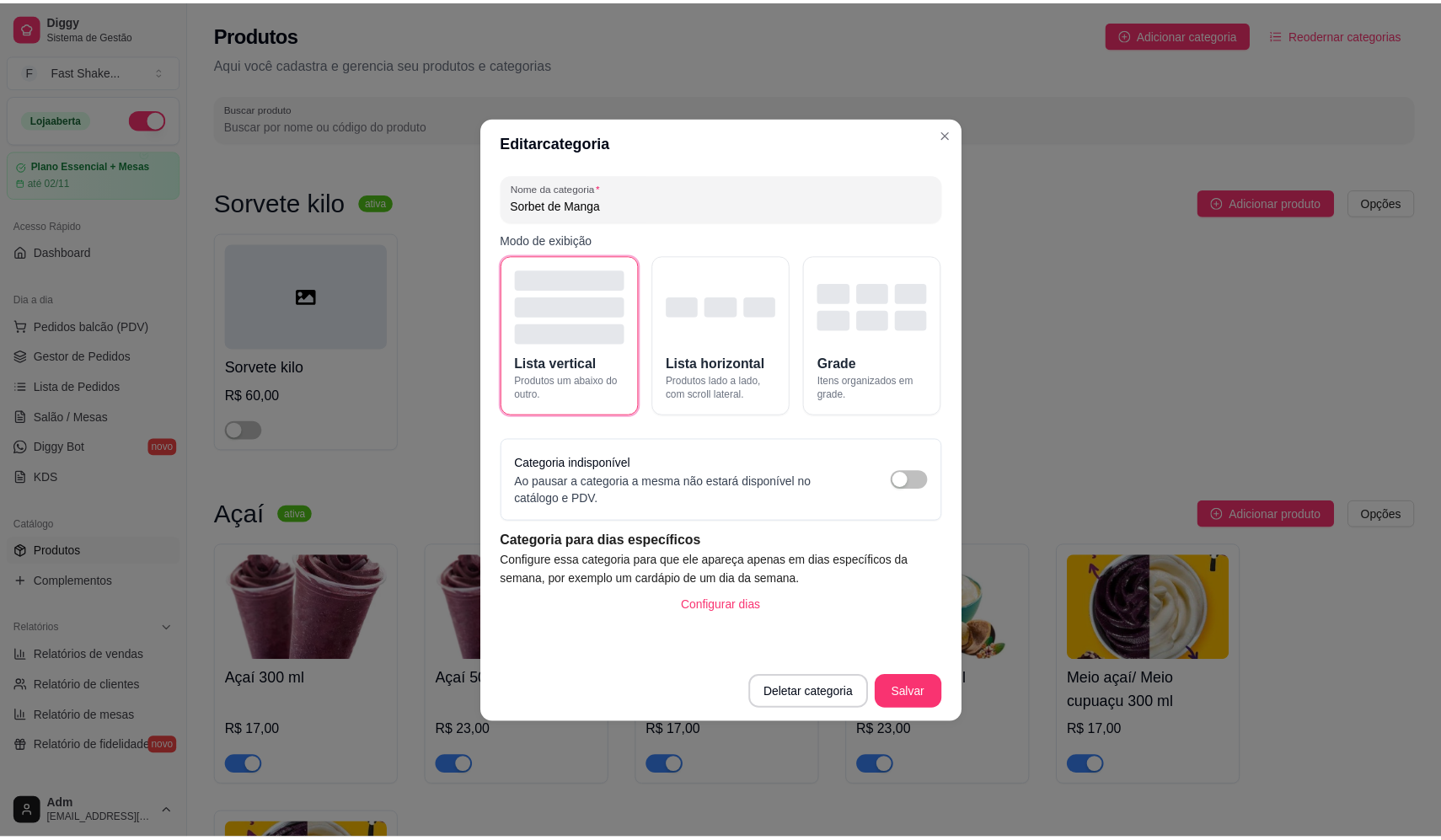
scroll to position [703, 0]
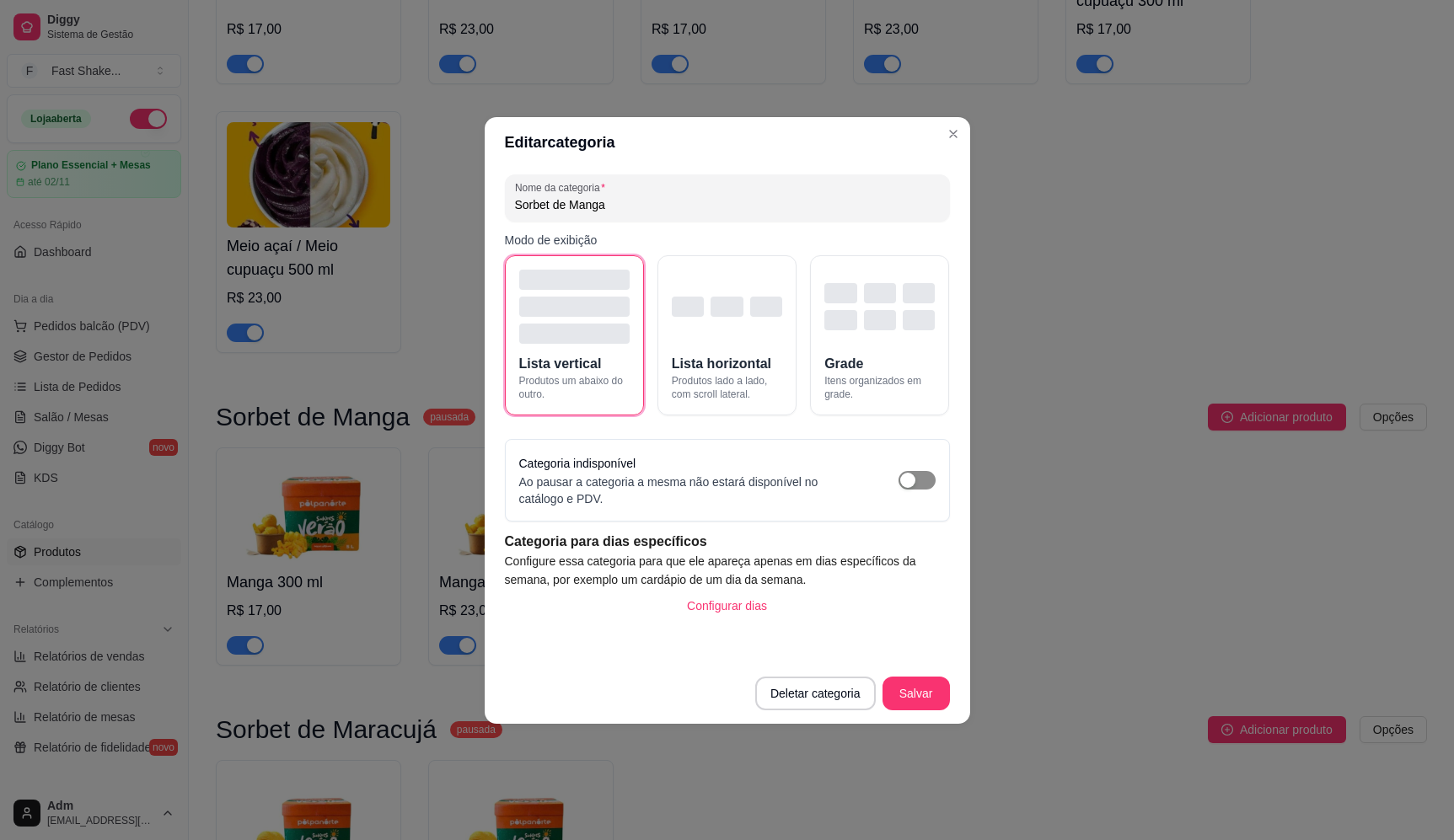
click at [929, 482] on span "button" at bounding box center [916, 481] width 37 height 19
click at [912, 697] on button "Salvar" at bounding box center [915, 693] width 65 height 33
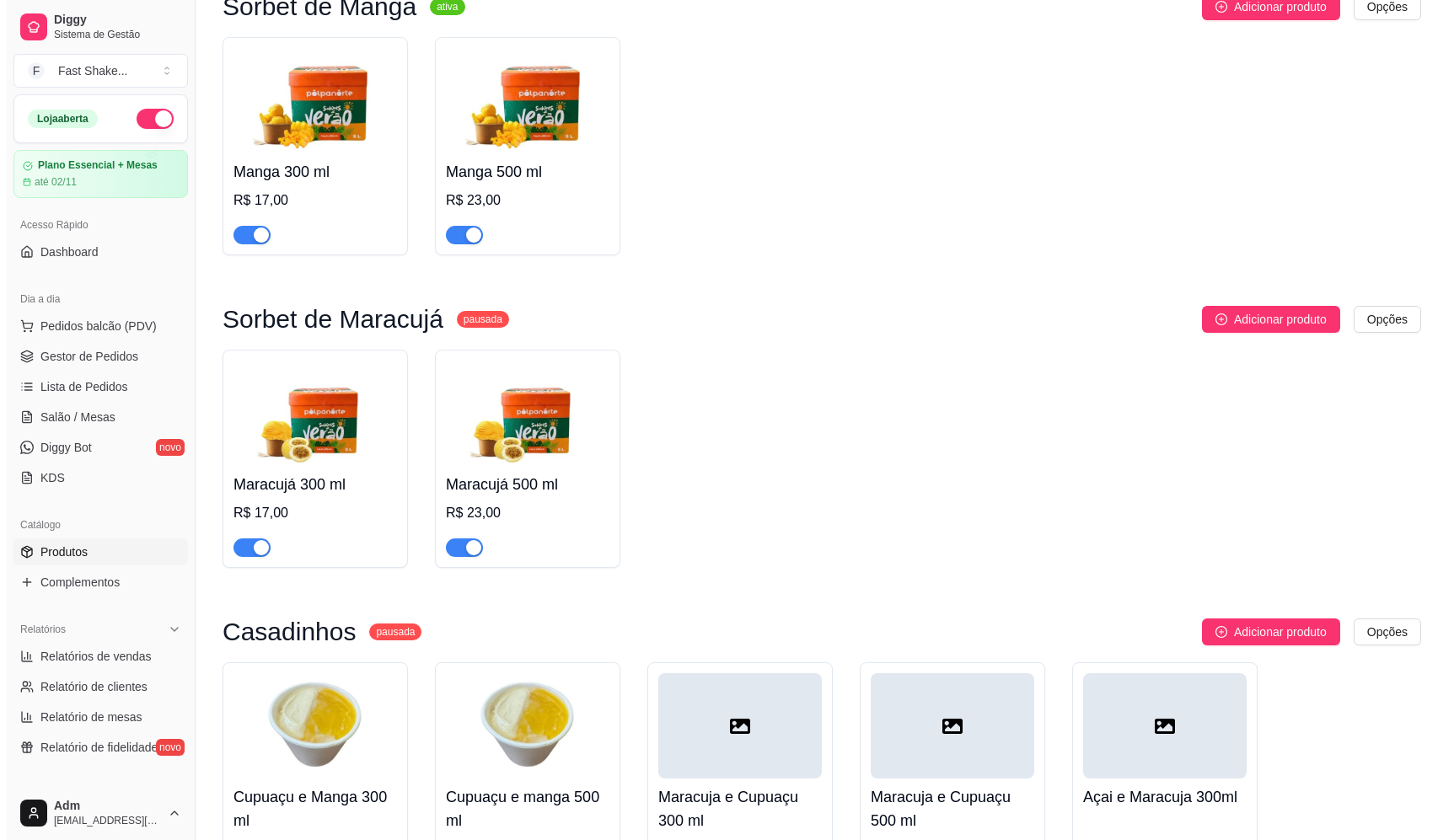
scroll to position [1124, 0]
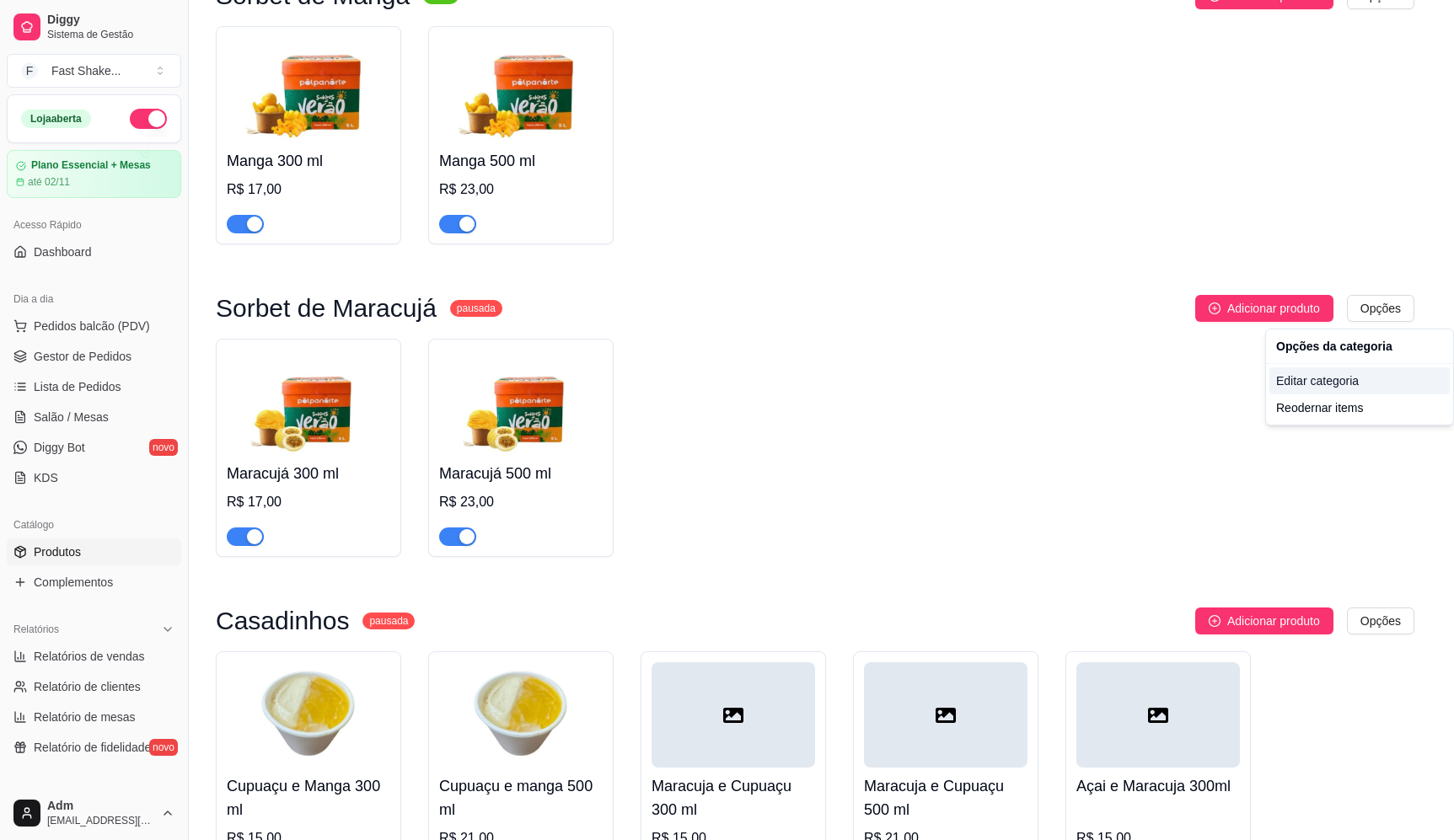
click at [1290, 383] on div "Editar categoria" at bounding box center [1359, 380] width 180 height 27
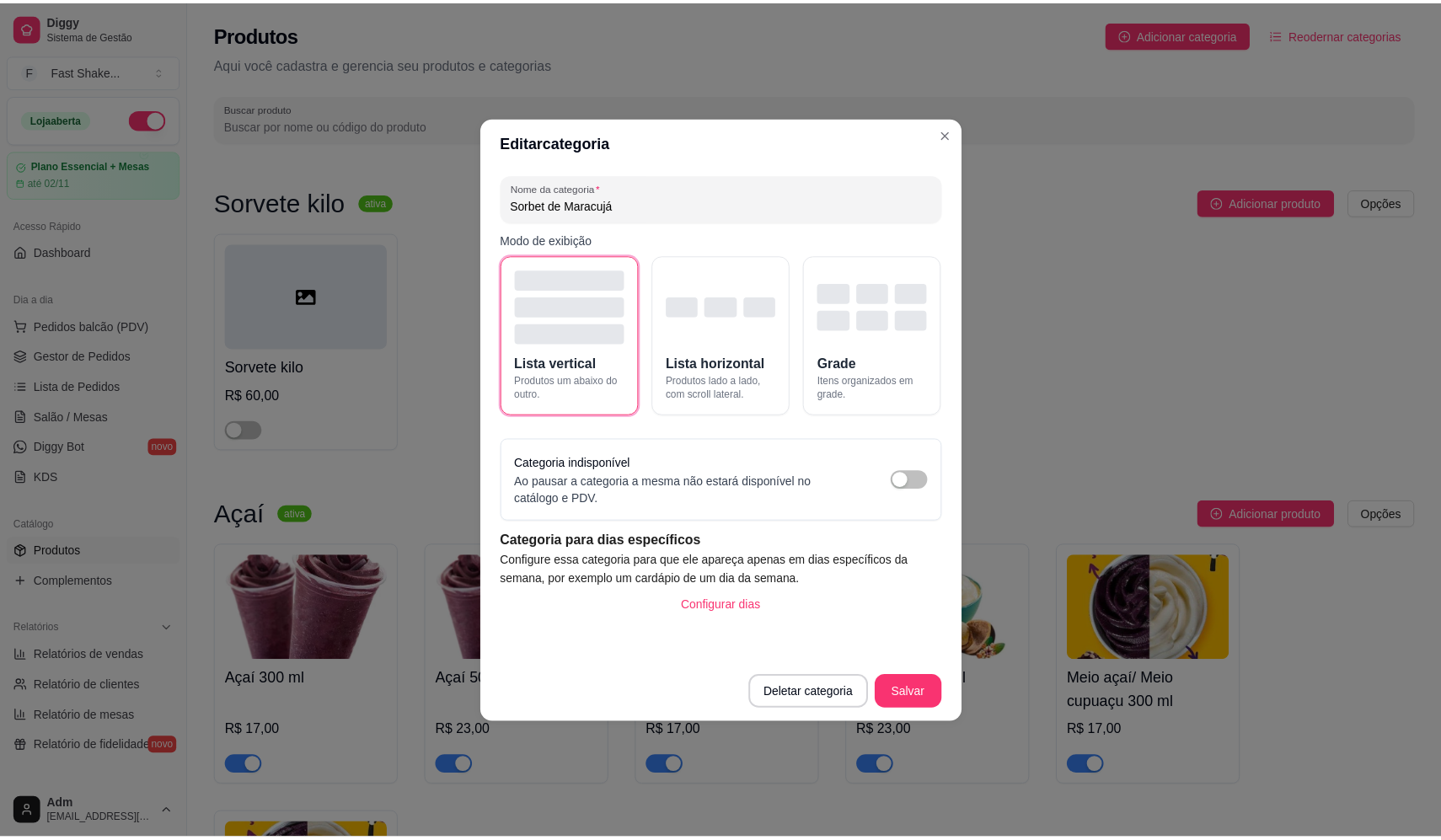
scroll to position [1016, 0]
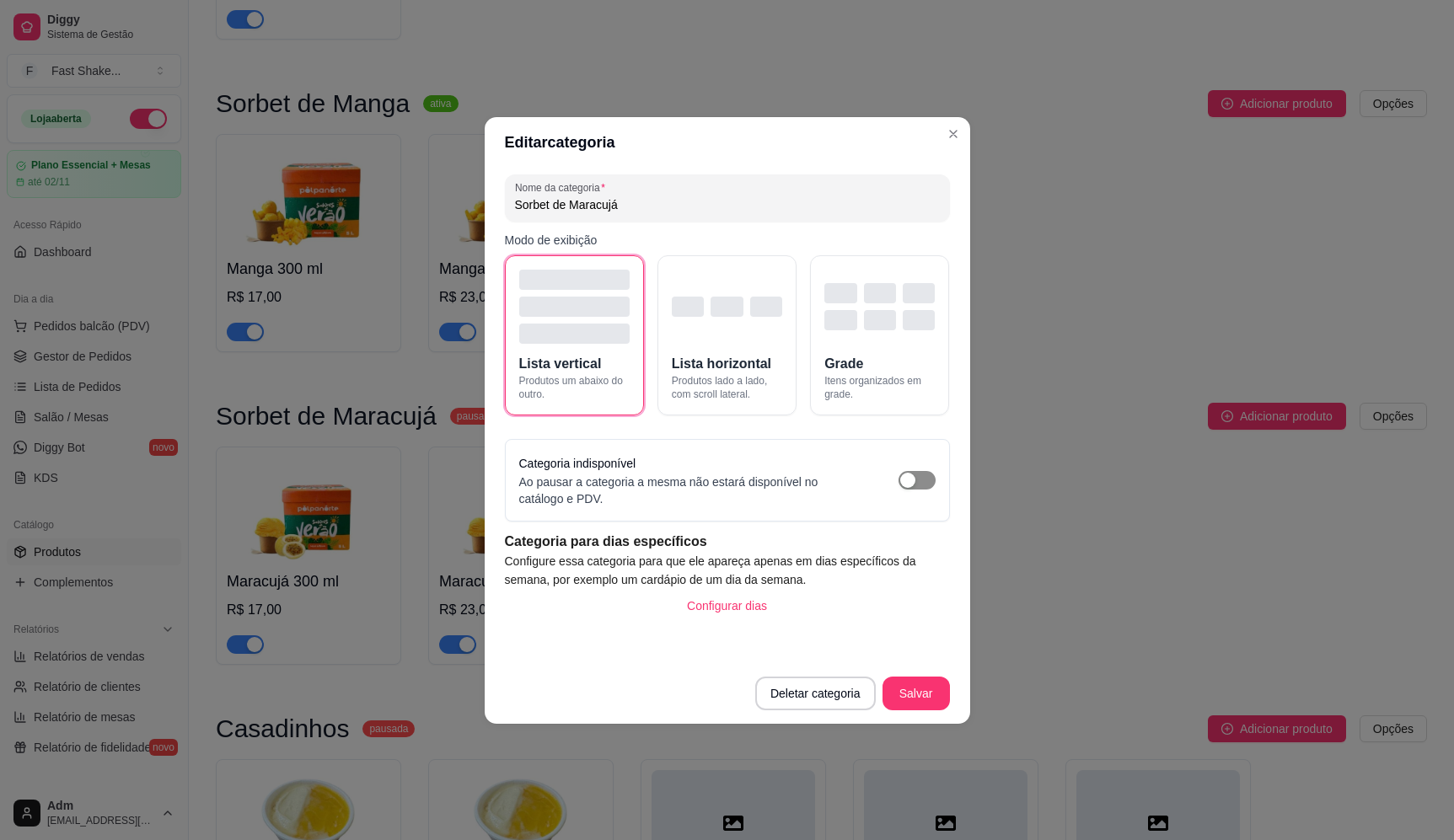
click at [923, 482] on span "button" at bounding box center [916, 481] width 37 height 19
click at [933, 687] on button "Salvar" at bounding box center [916, 694] width 67 height 34
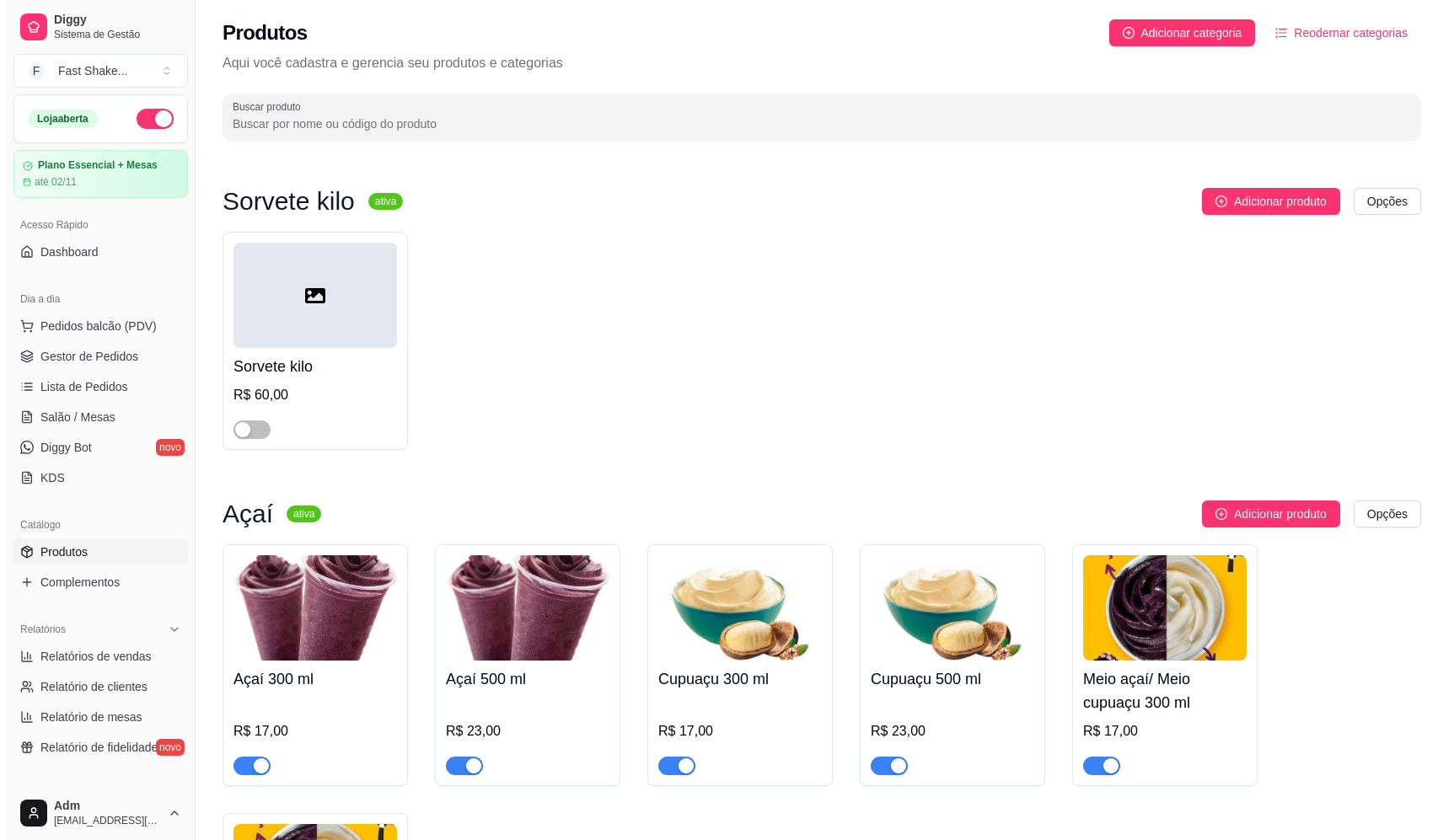
scroll to position [0, 0]
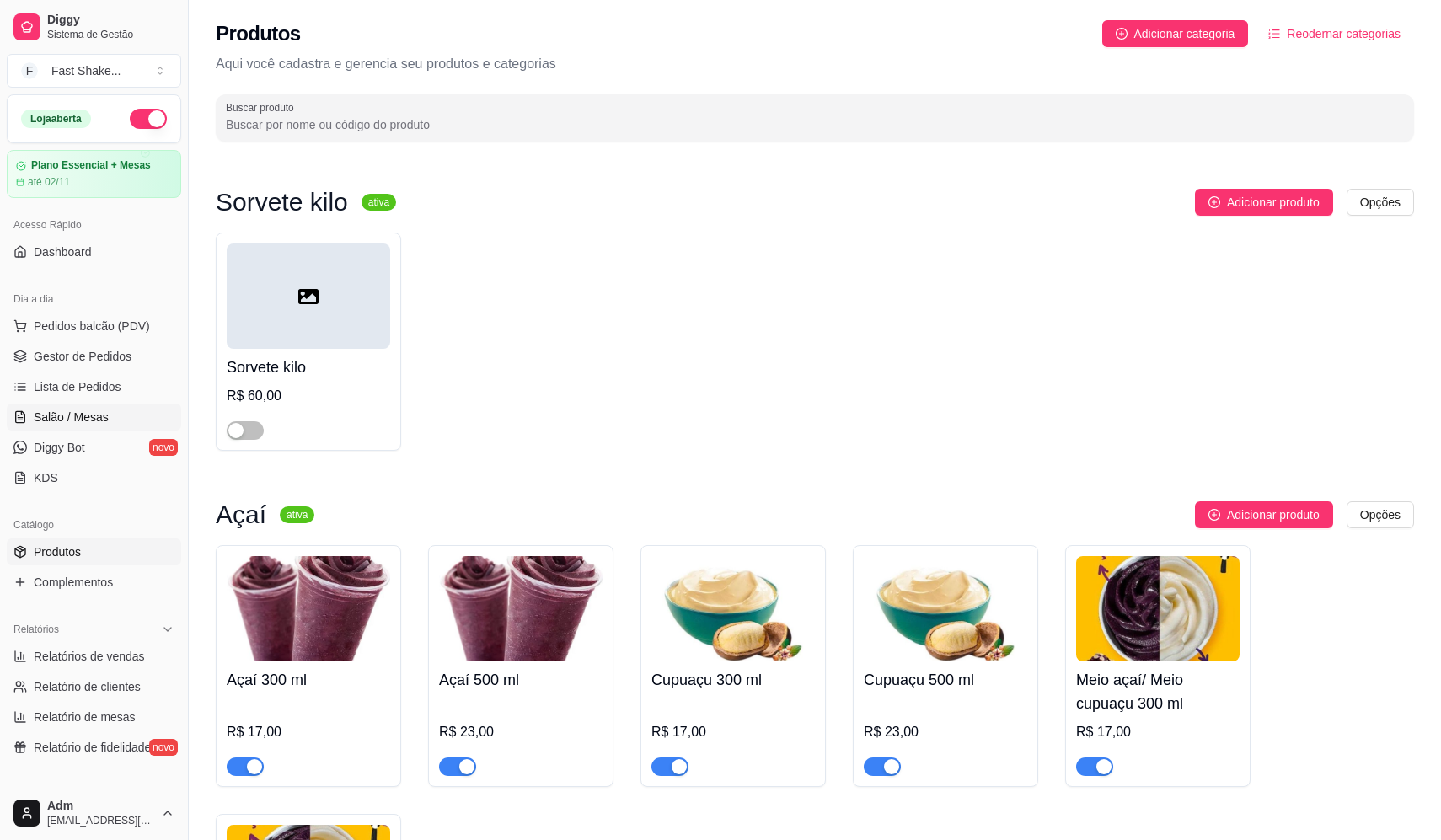
click at [100, 413] on span "Salão / Mesas" at bounding box center [71, 417] width 75 height 17
